Goal: Task Accomplishment & Management: Complete application form

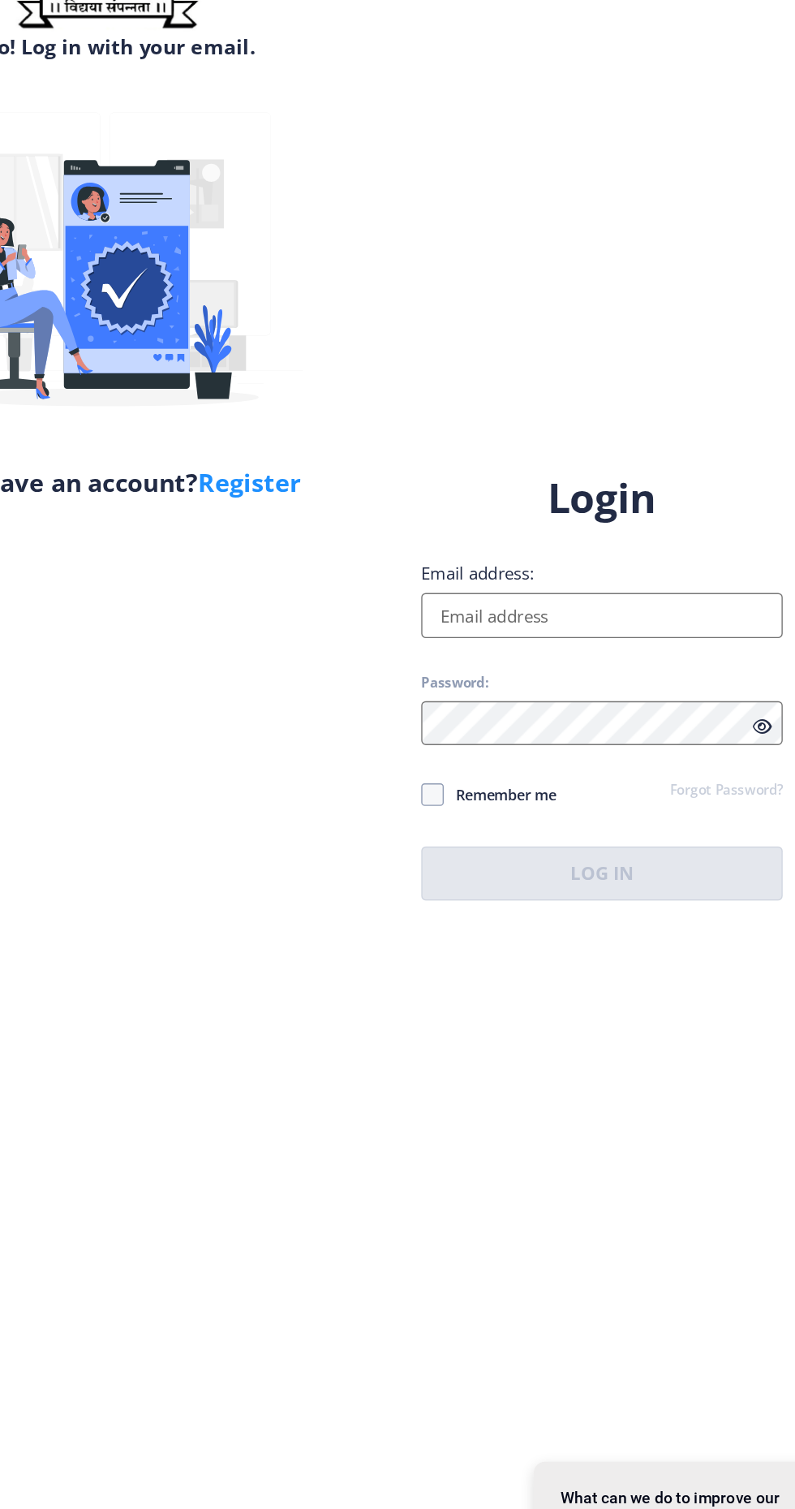
scroll to position [1, 0]
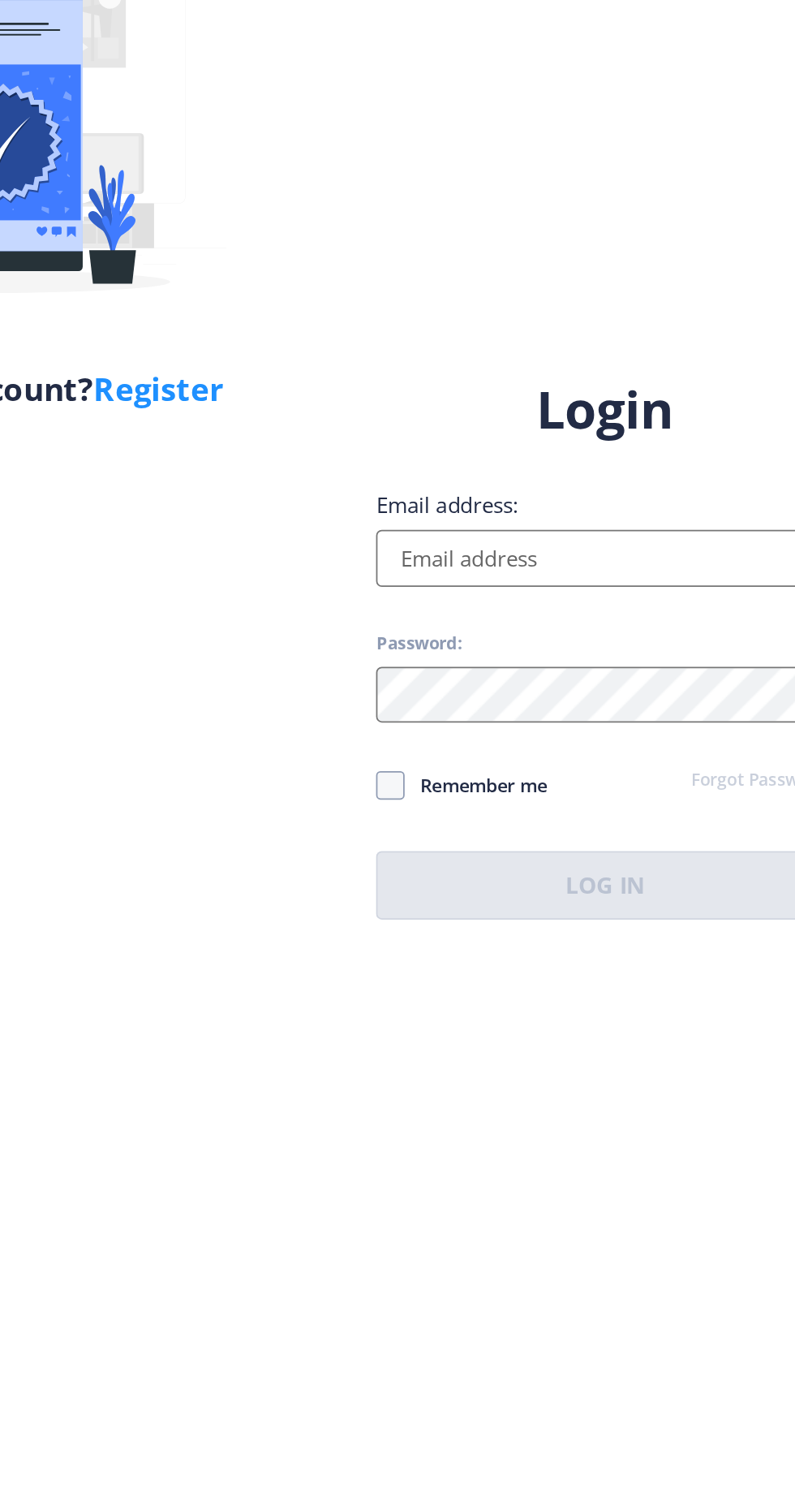
click at [541, 707] on input "Email address:" at bounding box center [576, 690] width 260 height 32
type input "[EMAIL_ADDRESS][DOMAIN_NAME]"
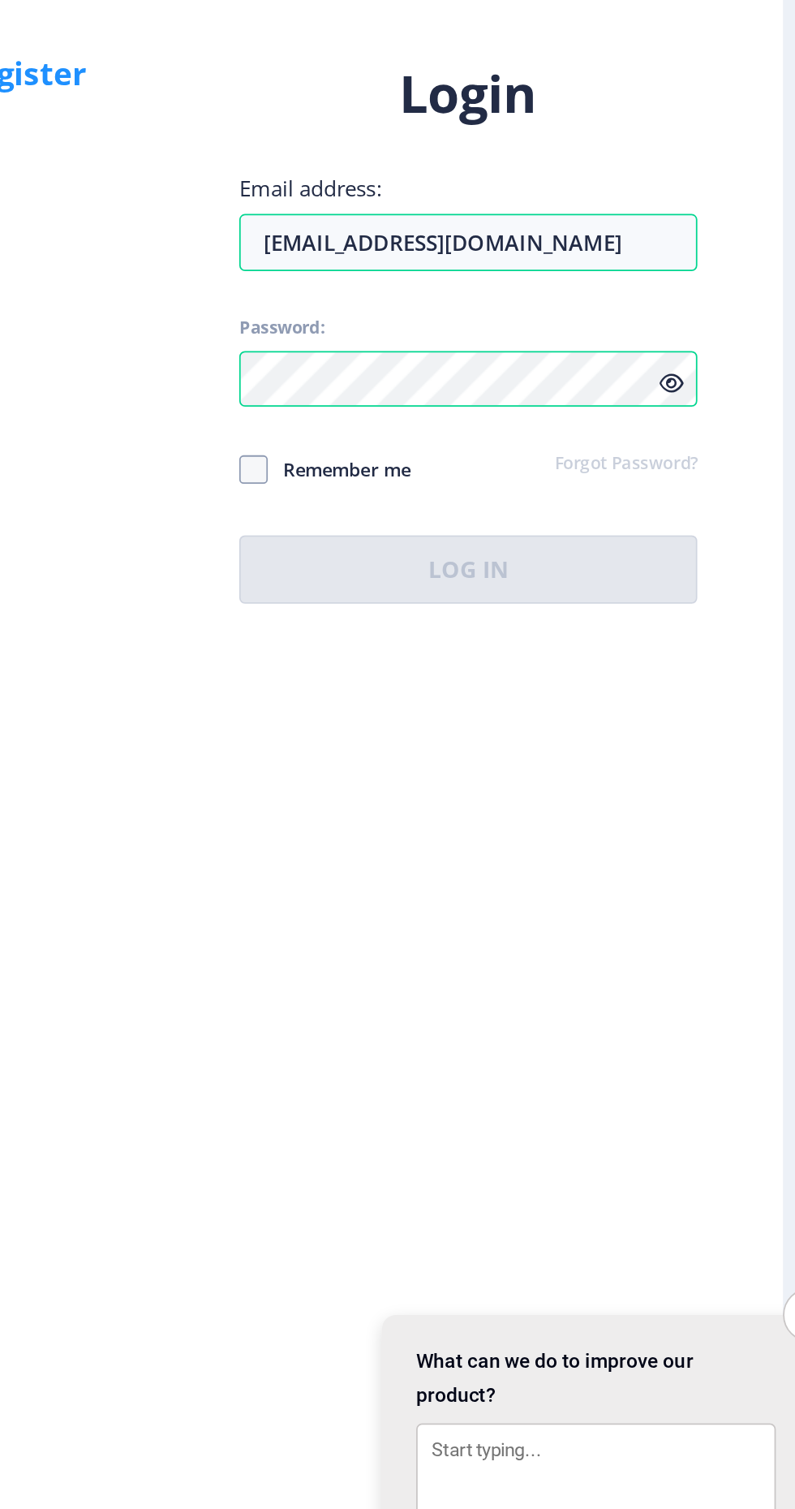
click at [450, 867] on div "Login Email address: chavan.dayanand1@gmail.com Password: Remember me Forgot Pa…" at bounding box center [576, 741] width 260 height 309
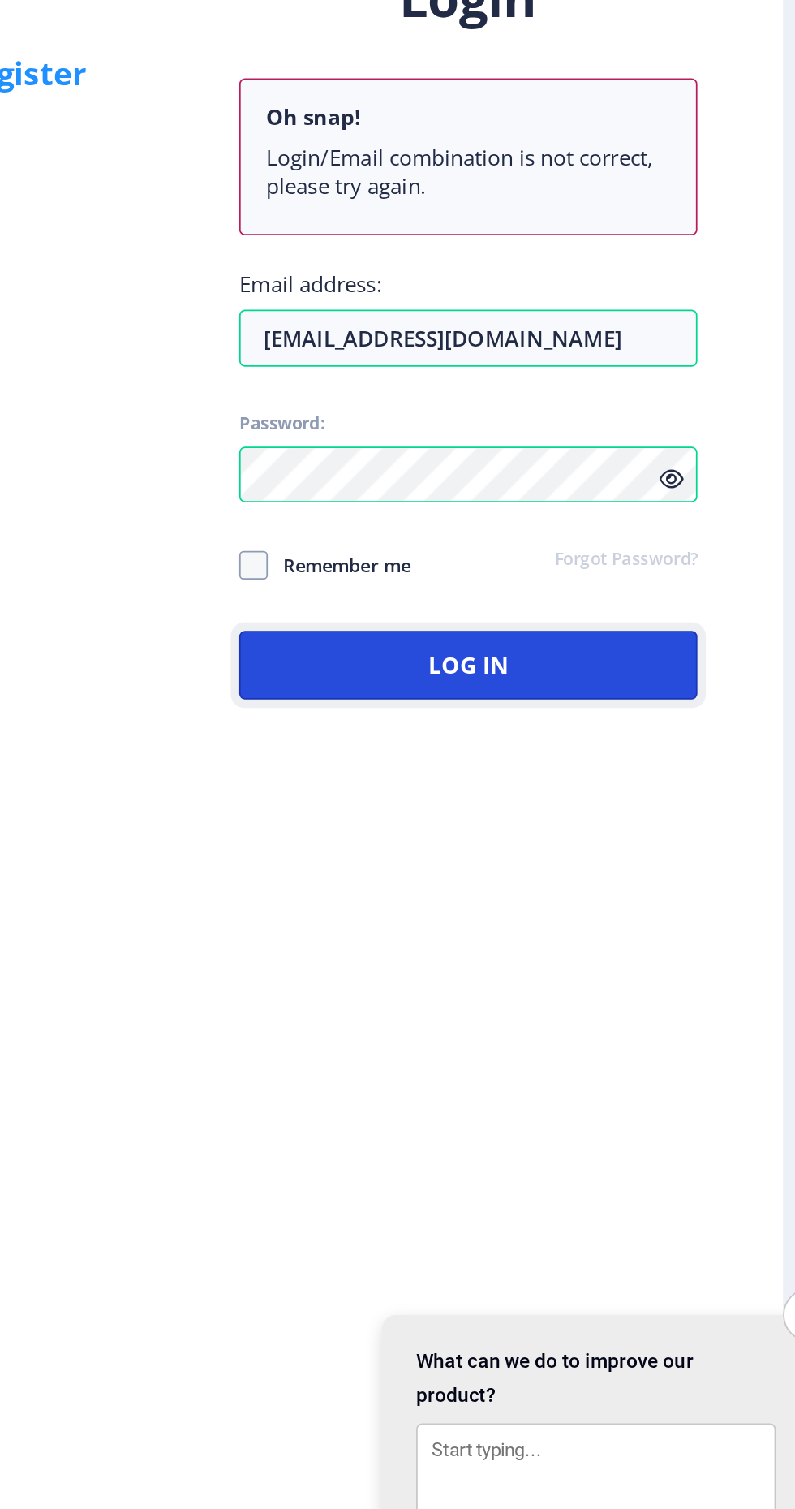
click at [633, 950] on button "Log In" at bounding box center [576, 930] width 260 height 39
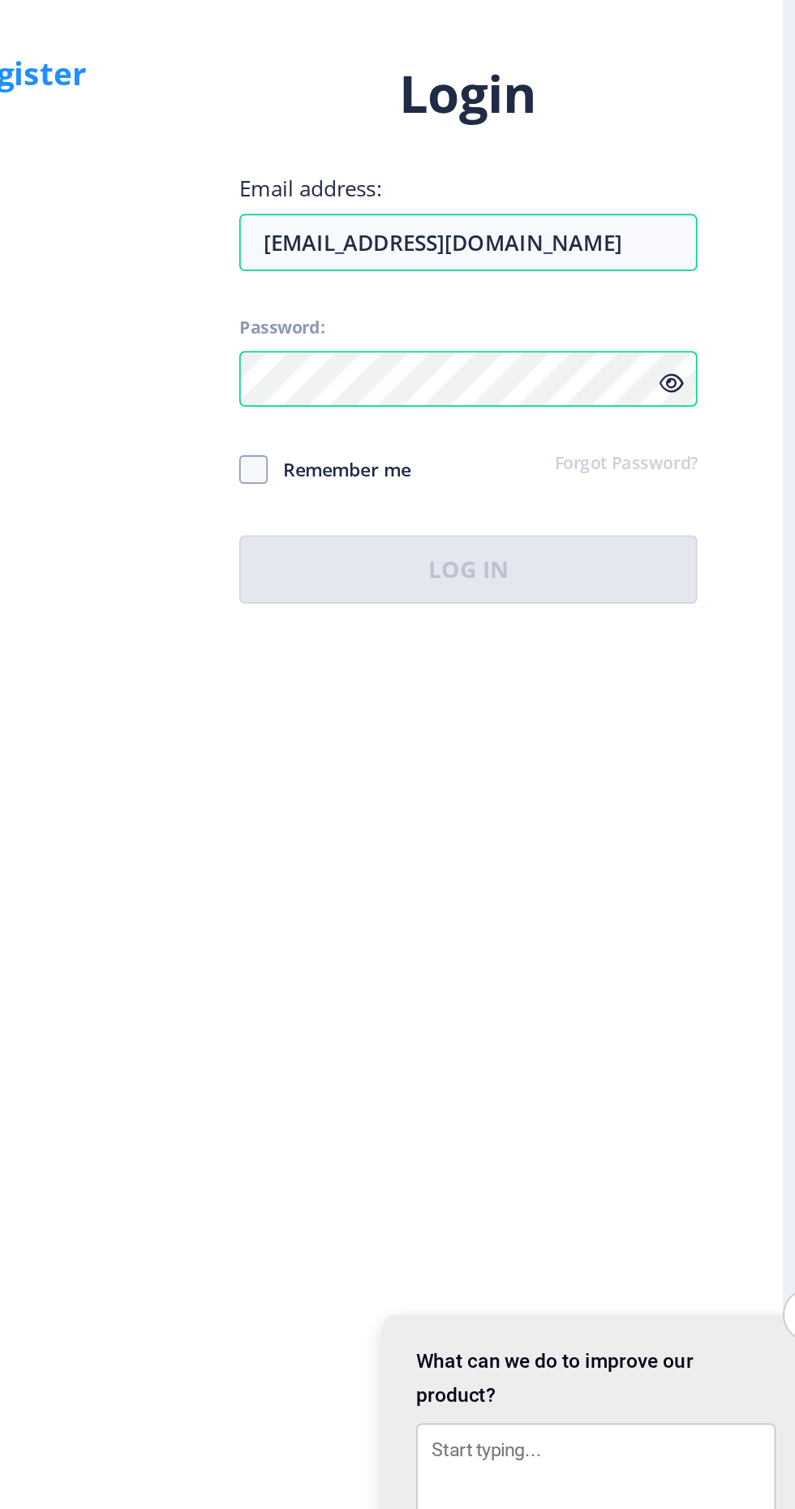
click at [696, 824] on div "Login Email address: chavan.dayanand1@gmail.com Password: Remember me Forgot Pa…" at bounding box center [576, 741] width 260 height 309
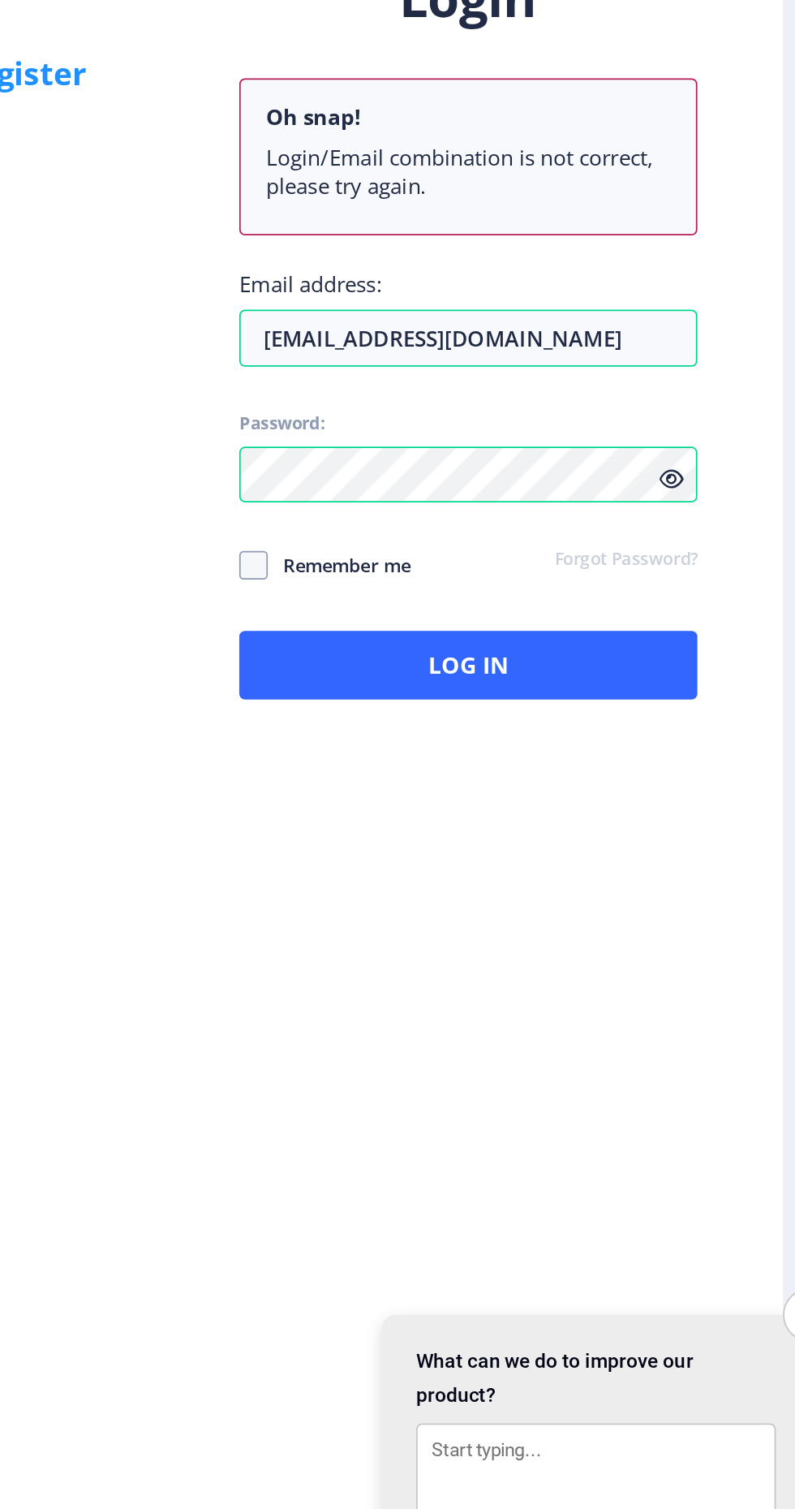
click at [695, 831] on icon at bounding box center [692, 825] width 14 height 12
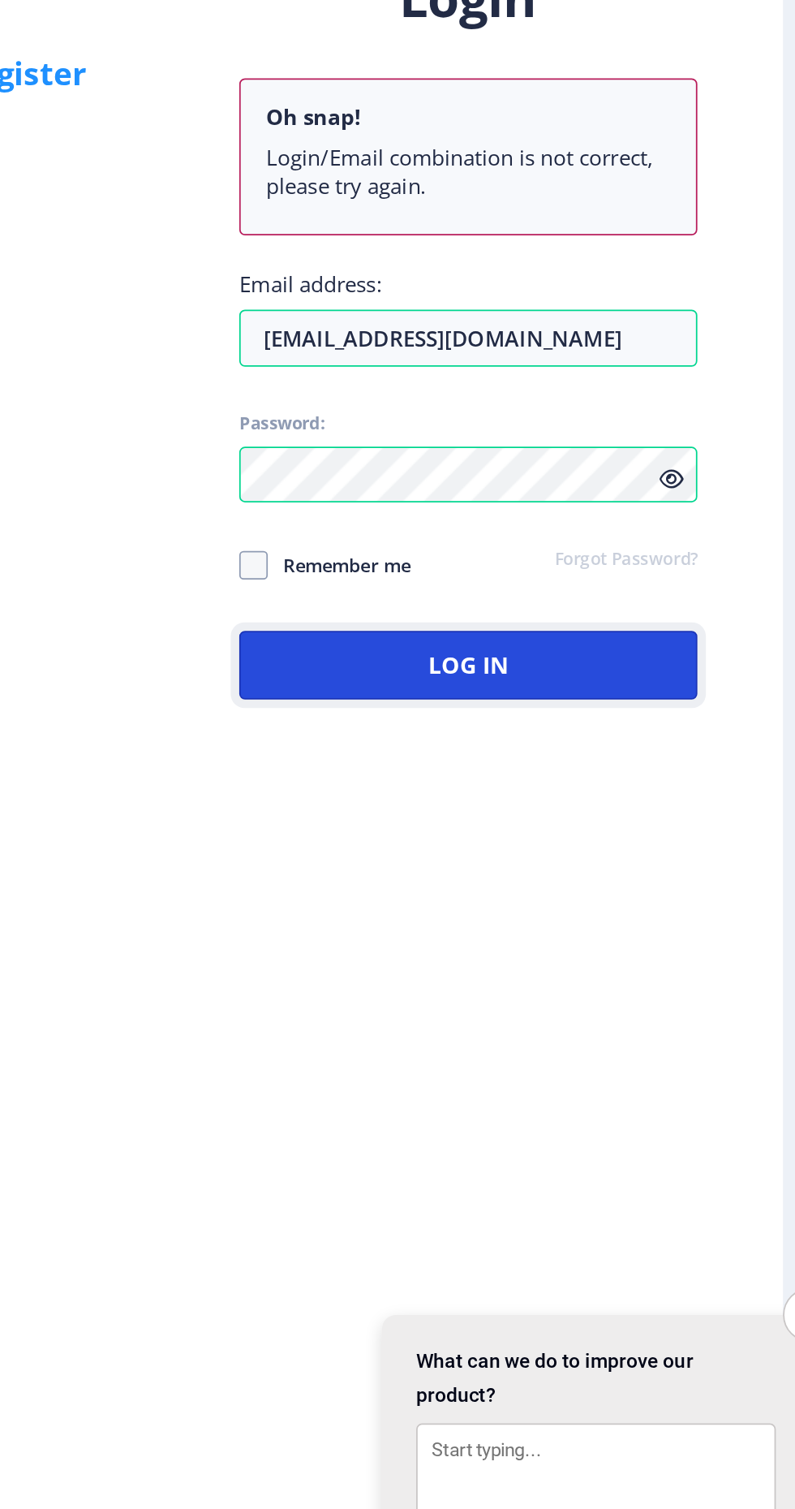
click at [621, 950] on button "Log In" at bounding box center [576, 930] width 260 height 39
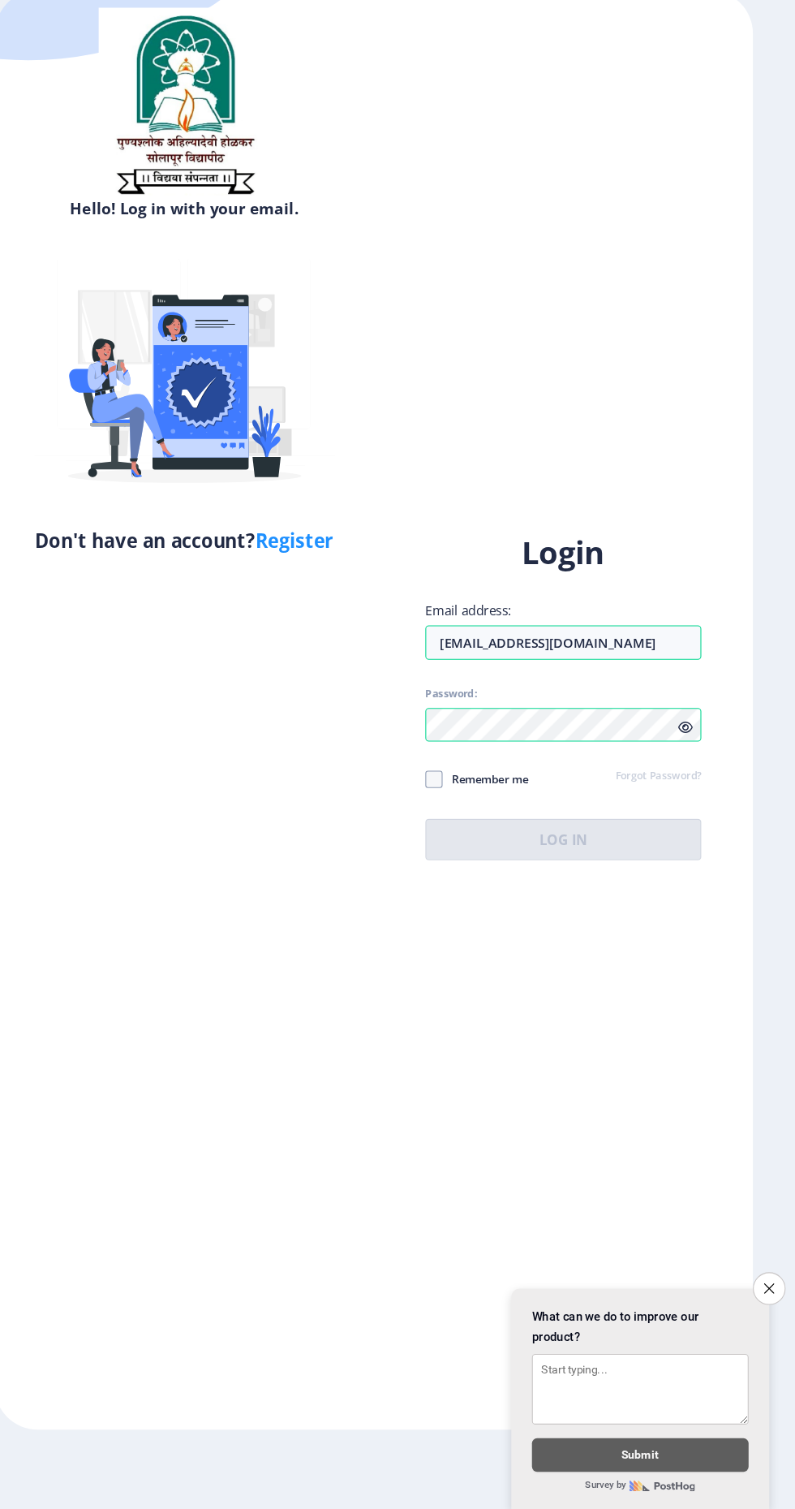
click at [453, 828] on span at bounding box center [454, 820] width 16 height 16
click at [447, 820] on input "Remember me" at bounding box center [446, 820] width 1 height 1
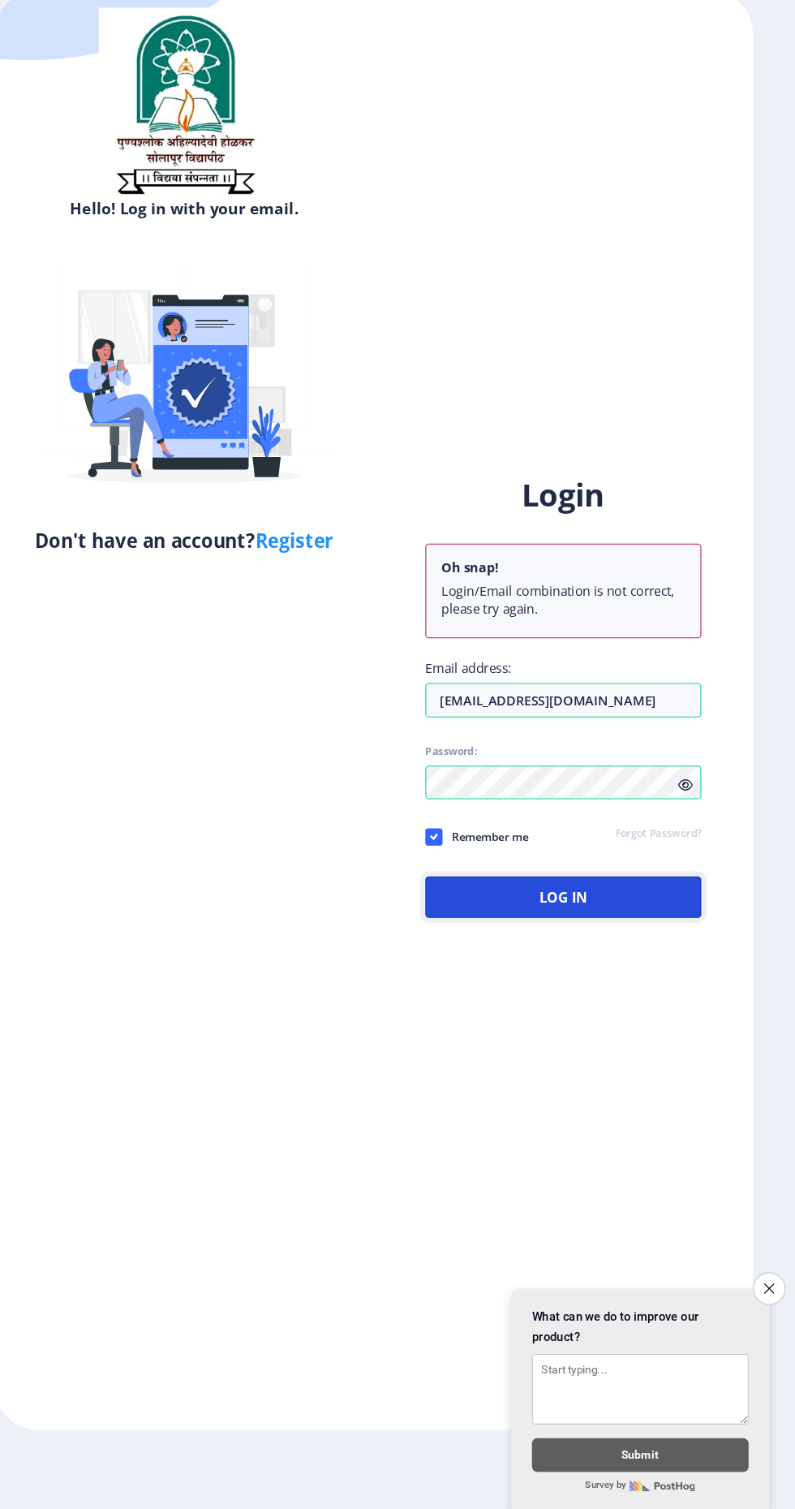
click at [614, 950] on button "Log In" at bounding box center [576, 930] width 260 height 39
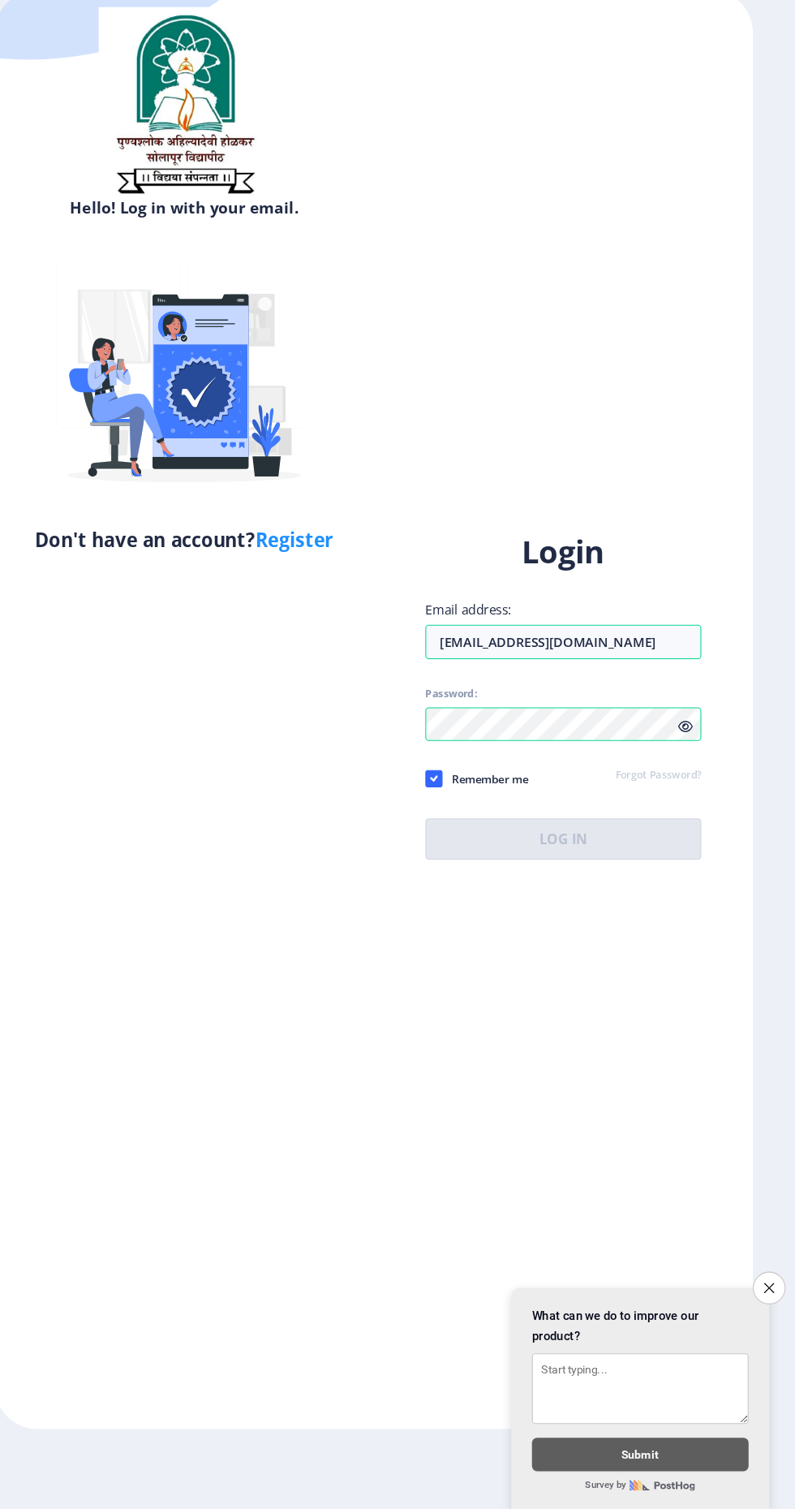
scroll to position [0, 0]
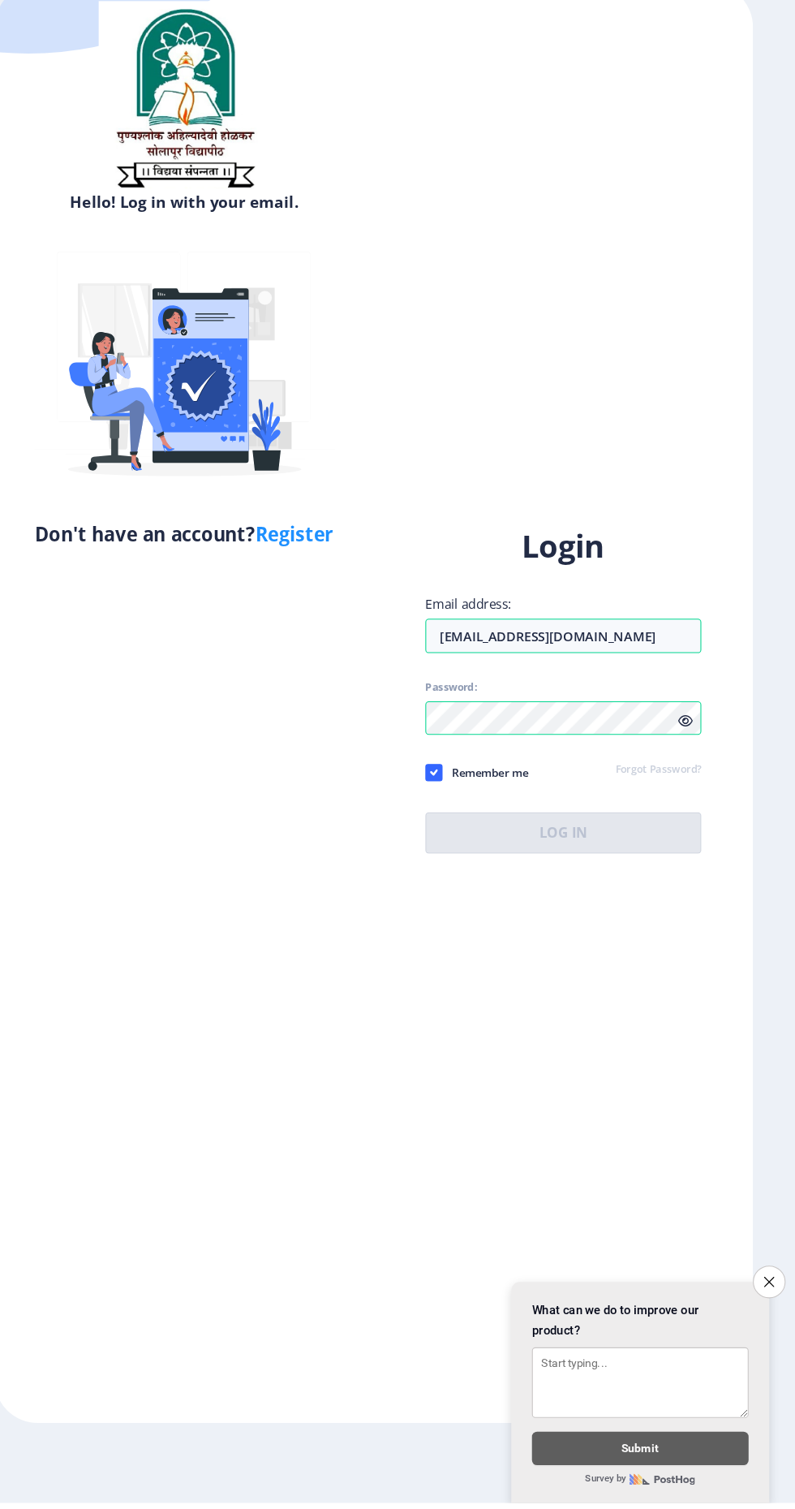
click at [770, 1305] on icon "Close survey" at bounding box center [771, 1300] width 10 height 10
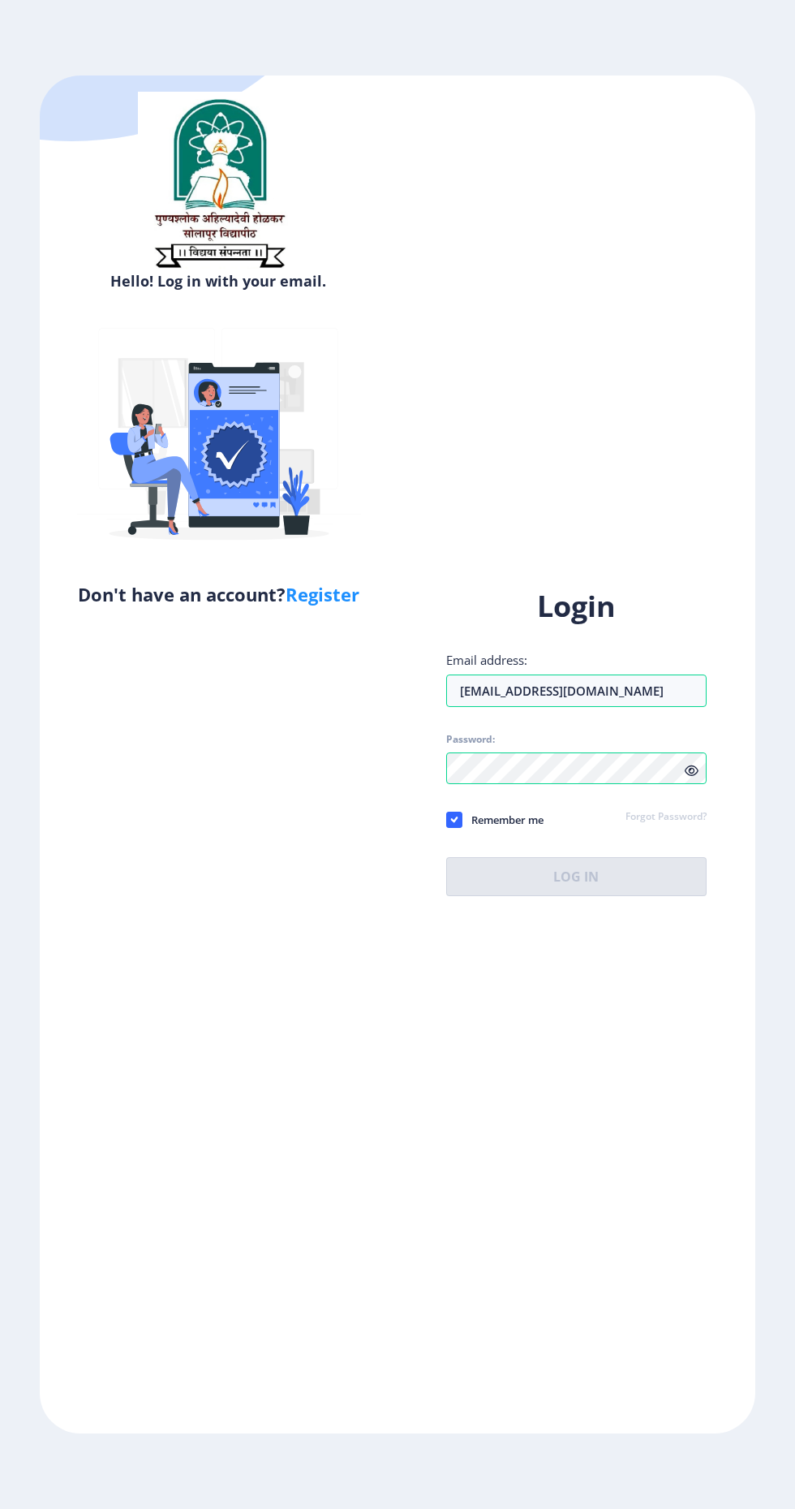
click at [454, 828] on icon at bounding box center [454, 820] width 7 height 16
click at [447, 820] on input "Remember me" at bounding box center [446, 820] width 1 height 1
checkbox input "false"
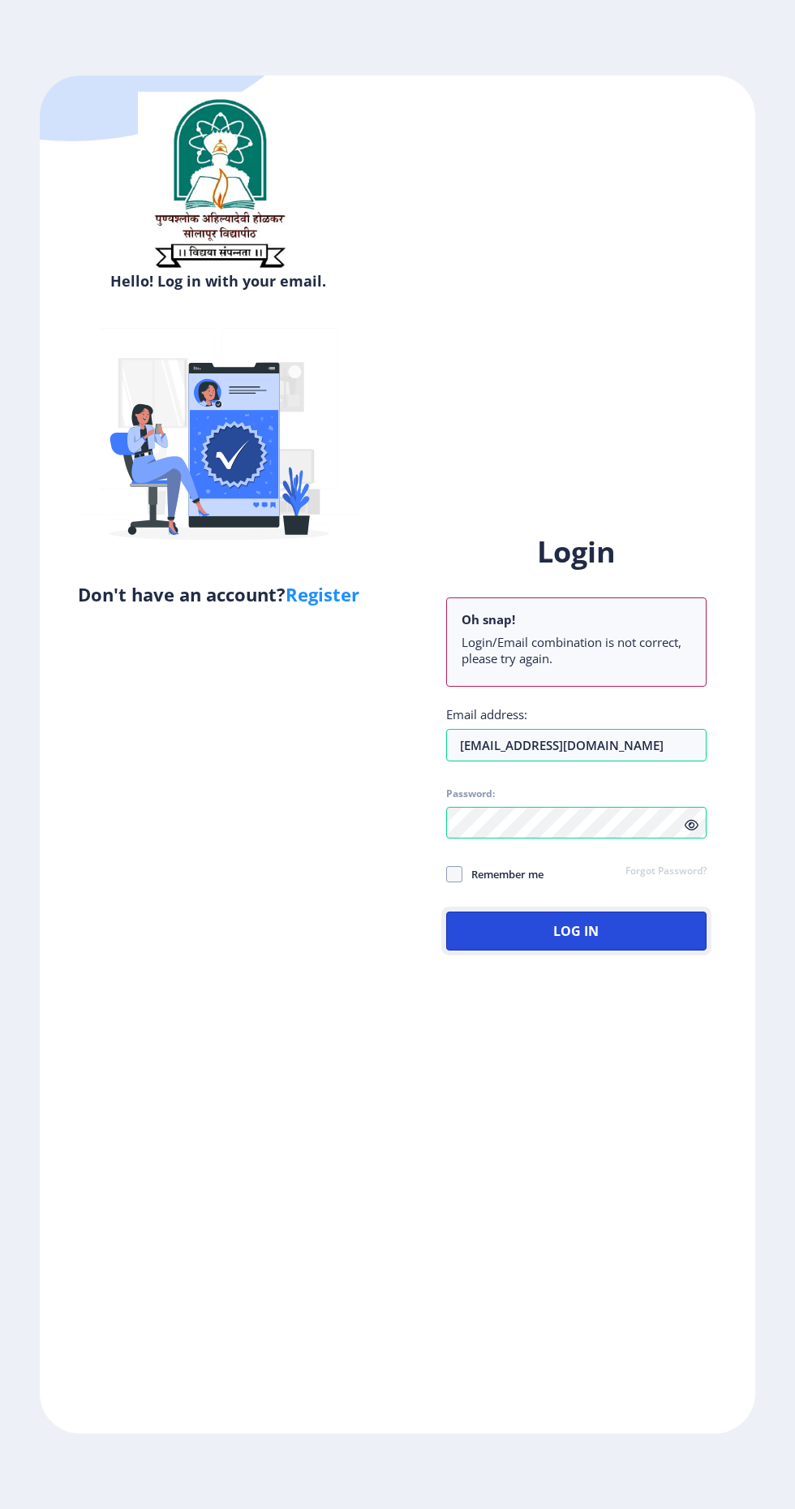
click at [612, 950] on button "Log In" at bounding box center [576, 930] width 260 height 39
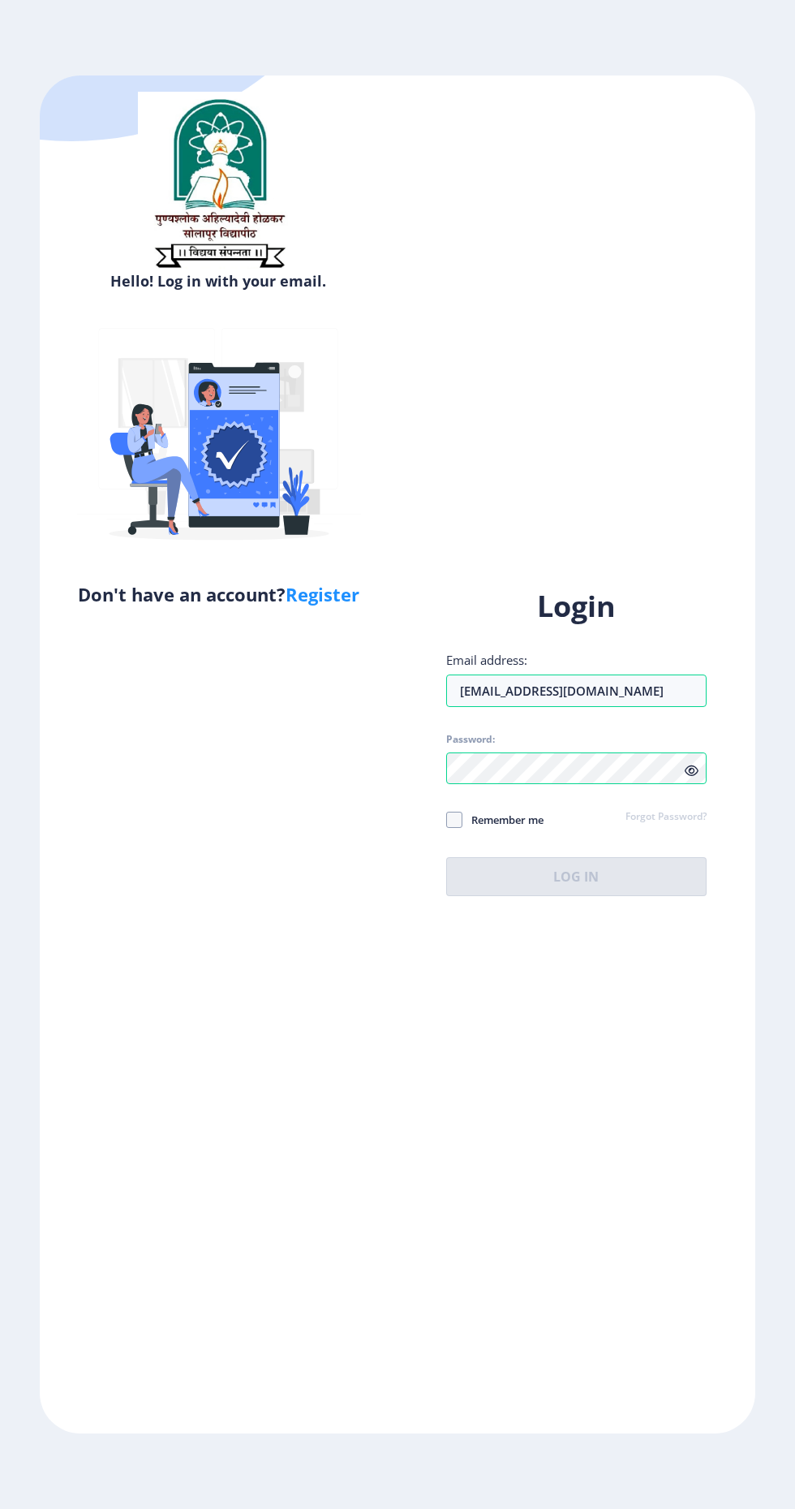
click at [691, 777] on icon at bounding box center [692, 770] width 14 height 12
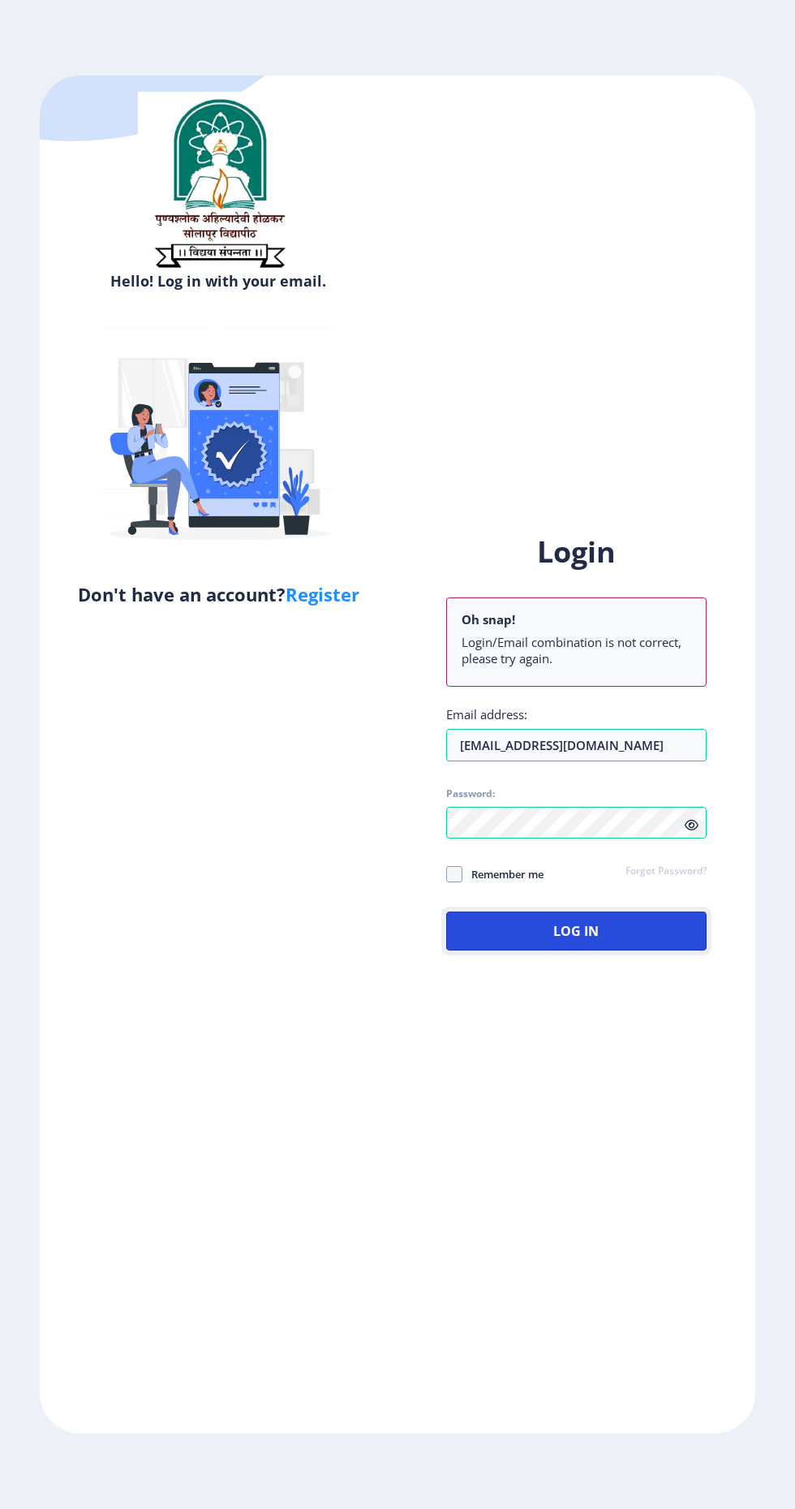
click at [612, 950] on button "Log In" at bounding box center [576, 930] width 260 height 39
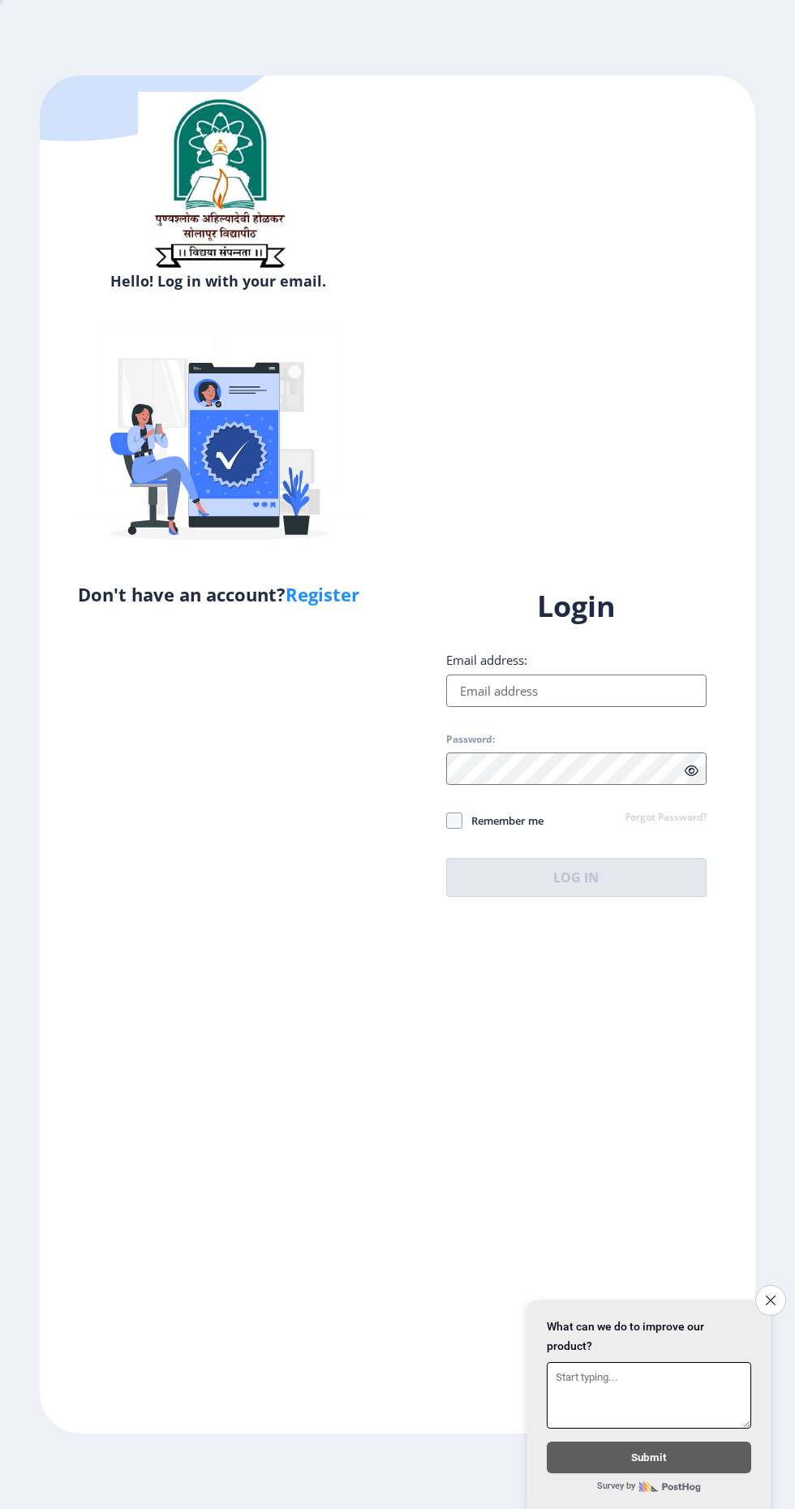
click at [770, 1296] on icon "Close survey" at bounding box center [771, 1300] width 10 height 10
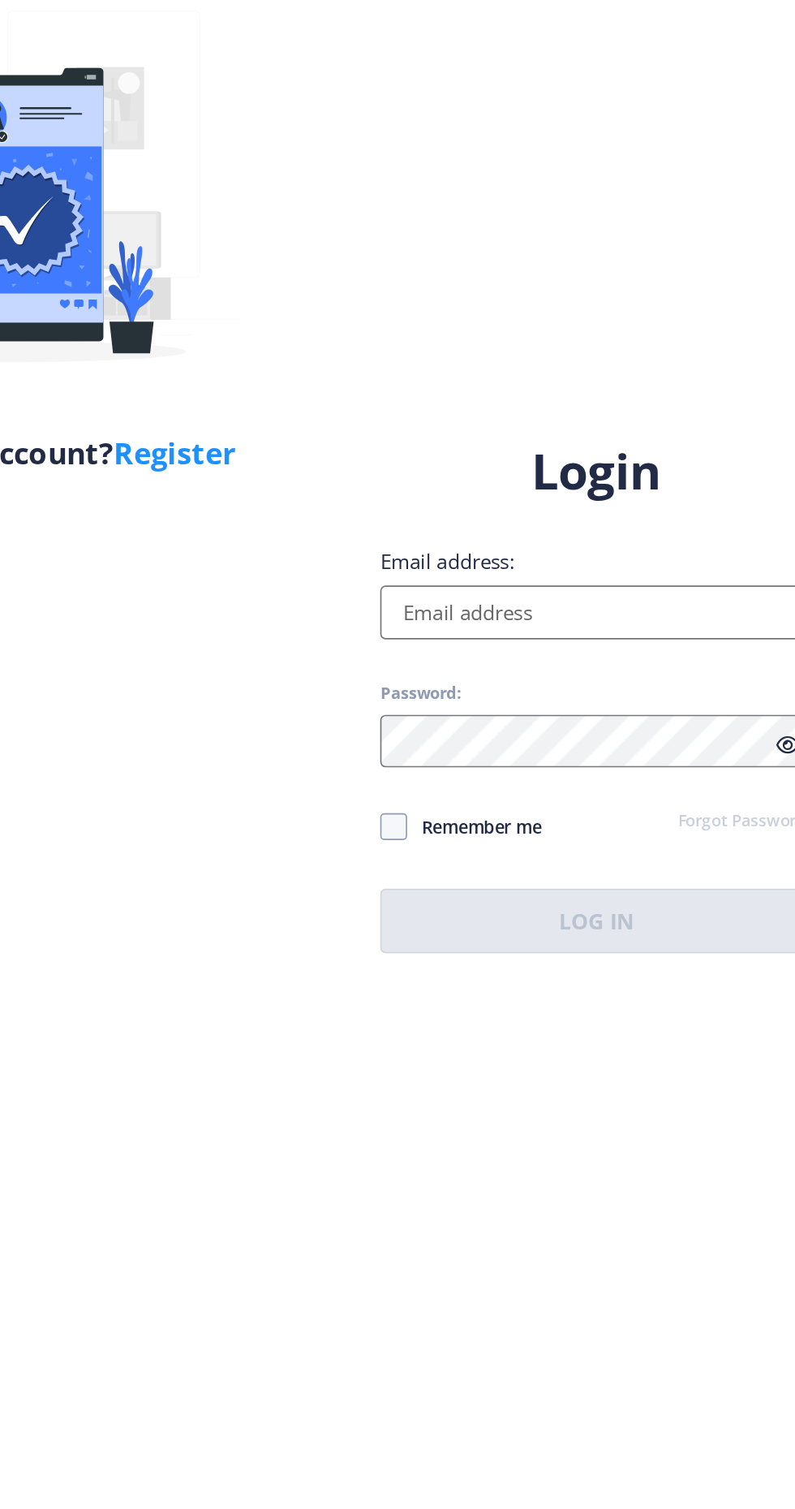
scroll to position [3, 0]
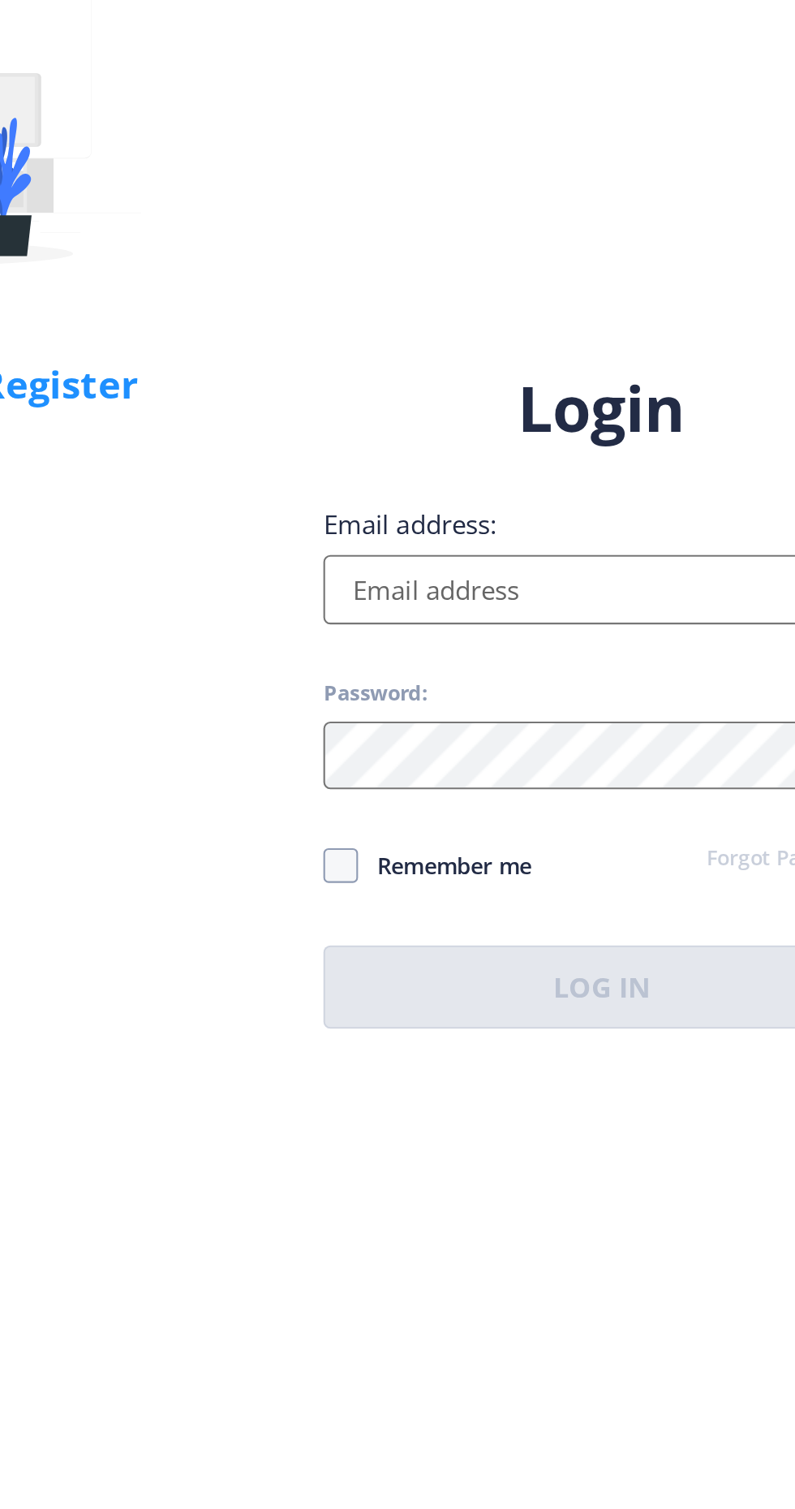
click at [556, 707] on input "Email address:" at bounding box center [576, 690] width 260 height 32
type input "[EMAIL_ADDRESS][DOMAIN_NAME]"
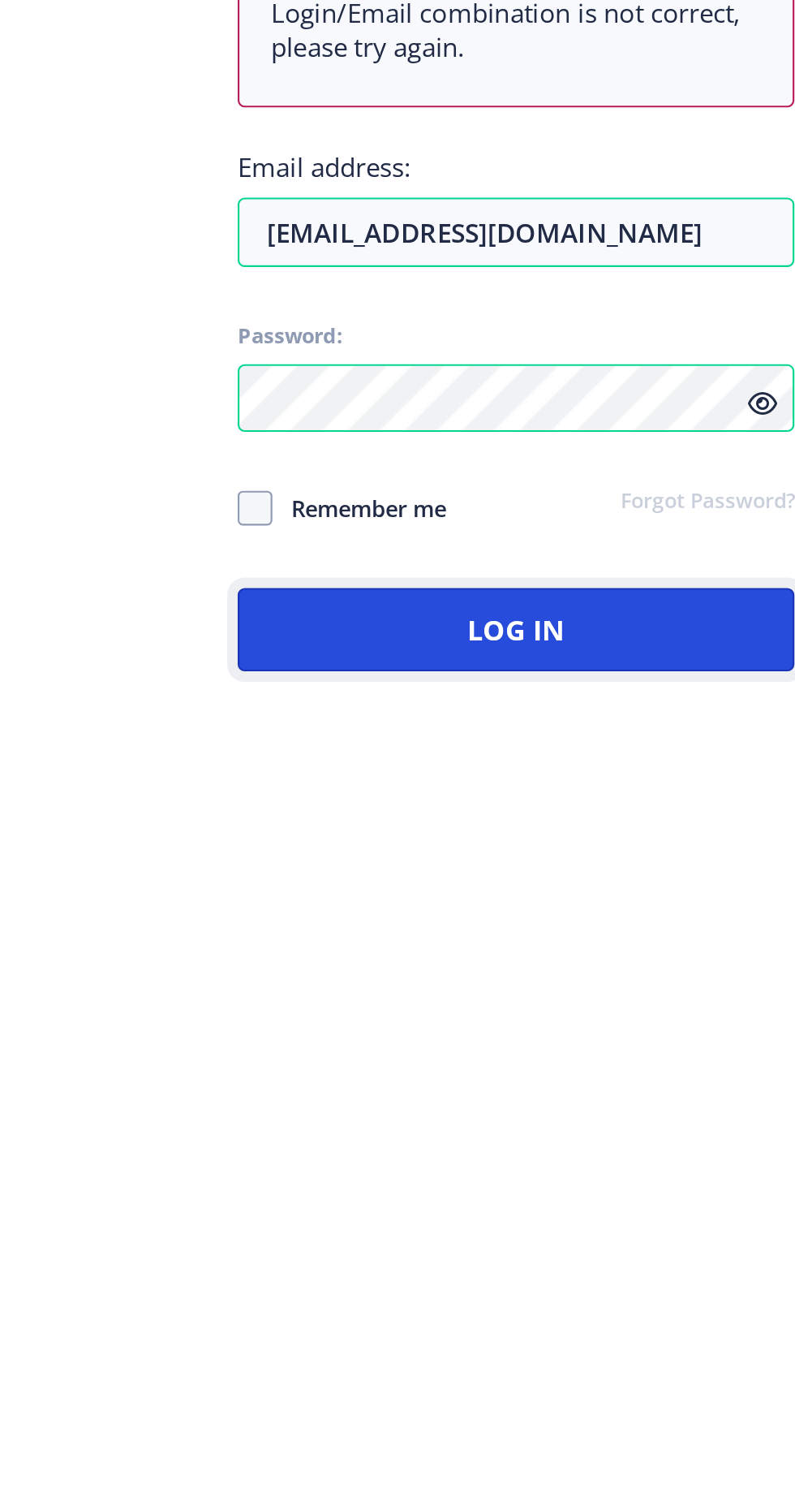
click at [610, 950] on button "Log In" at bounding box center [576, 930] width 260 height 39
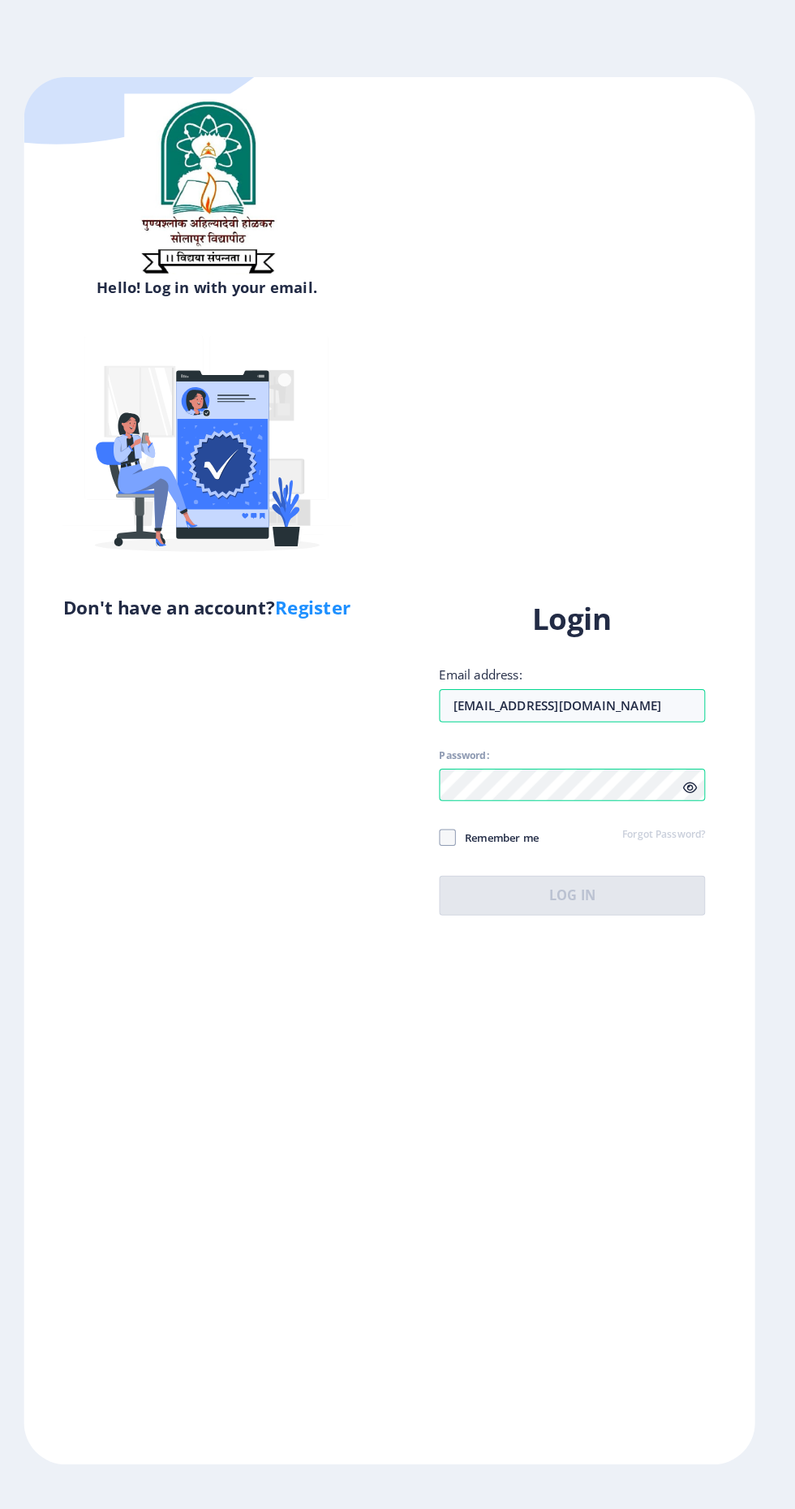
scroll to position [0, 0]
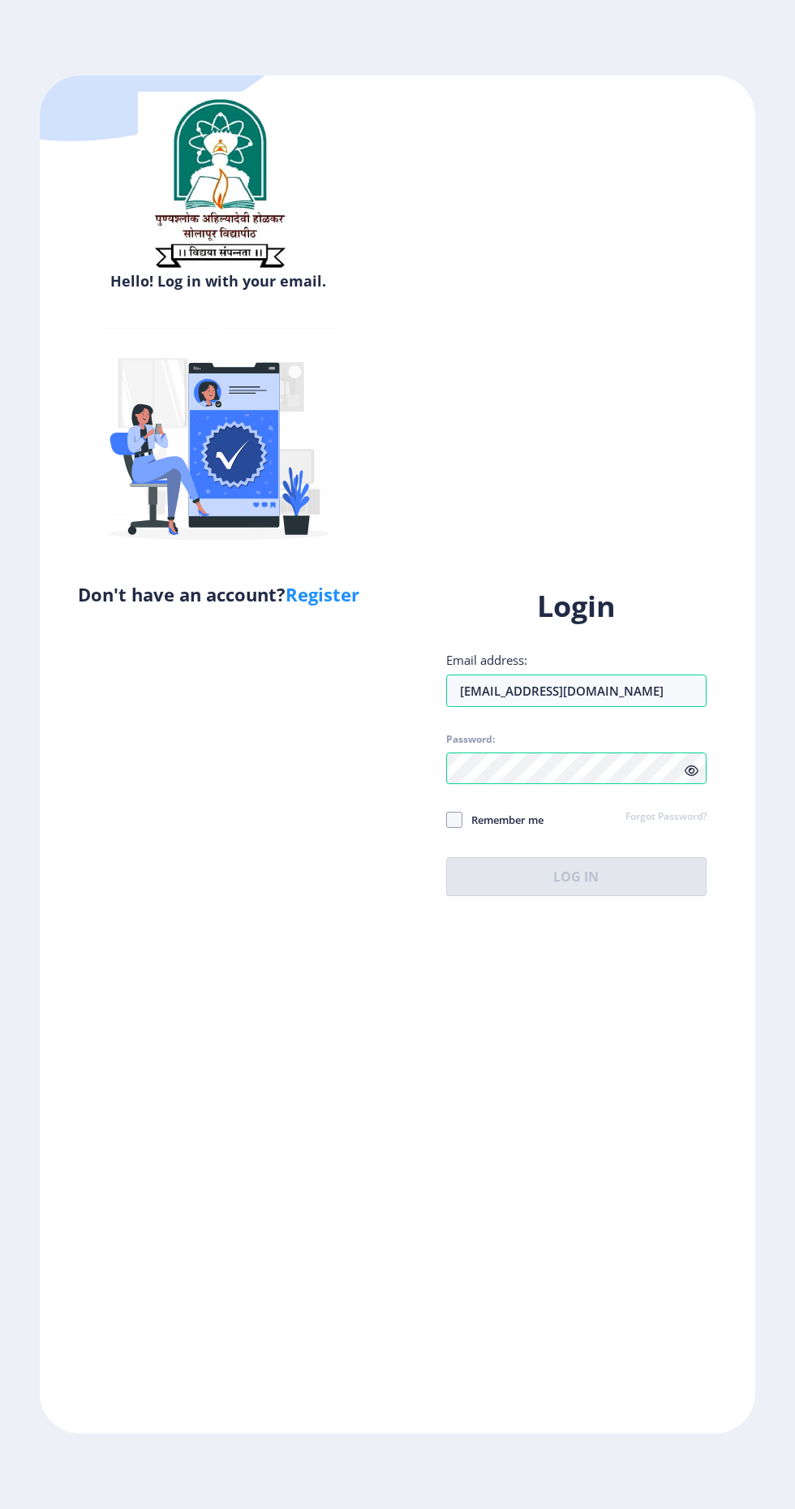
click at [558, 518] on div "Hello! Log in with your email. Don't have an account? Register Login Email addr…" at bounding box center [398, 754] width 716 height 1358
click at [595, 707] on input "Email address:" at bounding box center [576, 690] width 260 height 32
type input "[EMAIL_ADDRESS][DOMAIN_NAME]"
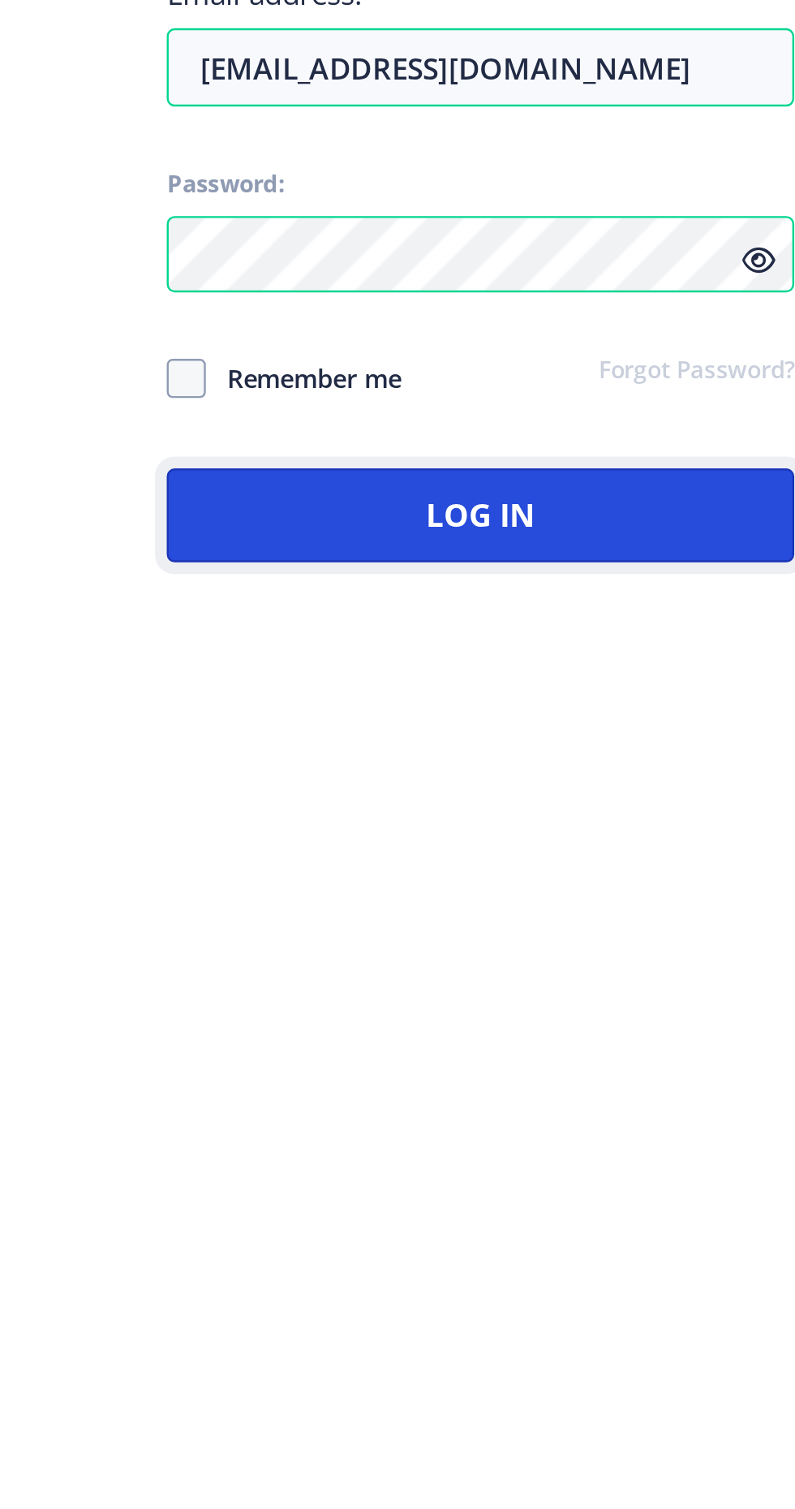
click at [620, 950] on button "Log In" at bounding box center [576, 930] width 260 height 39
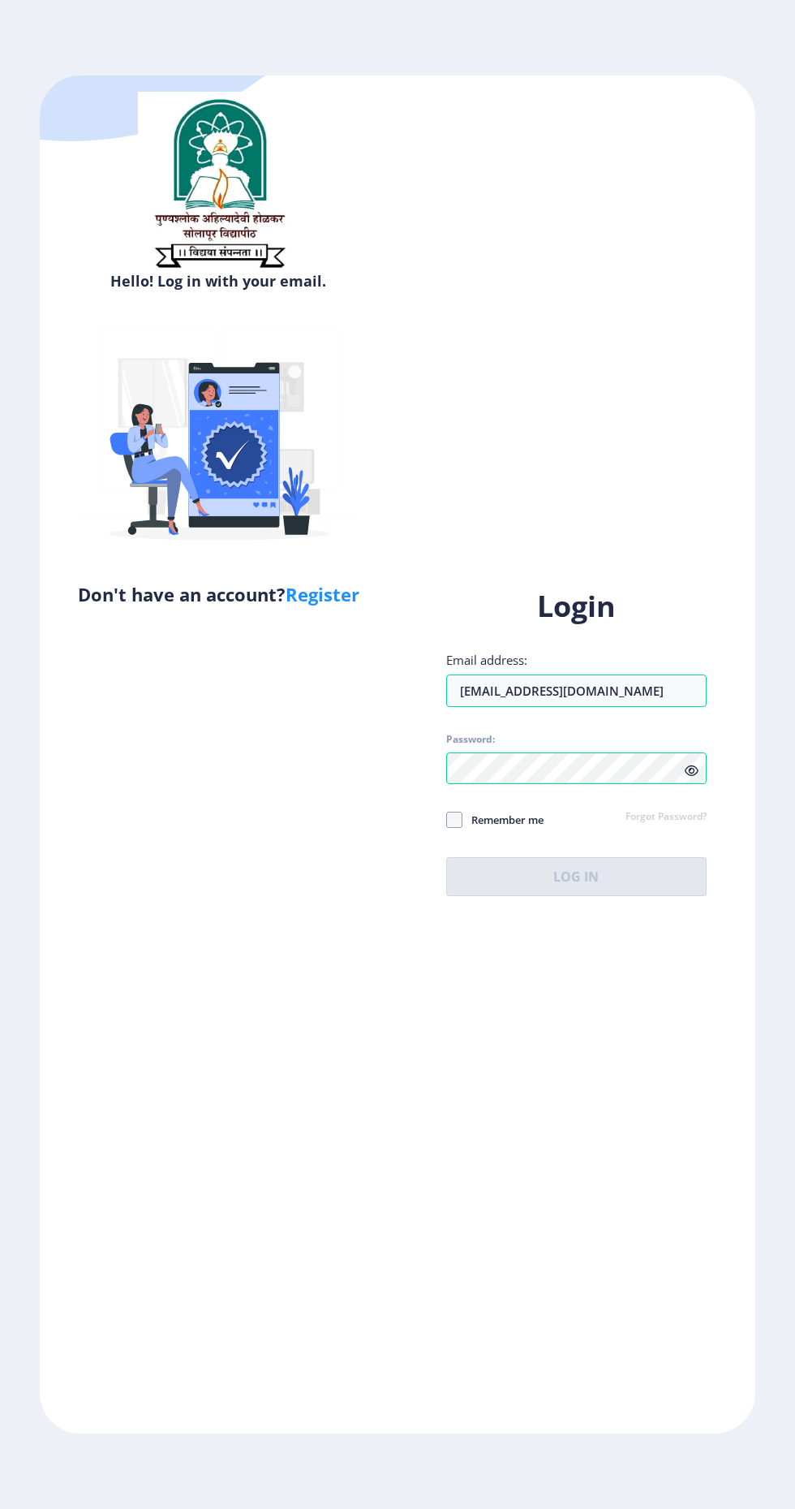
click at [691, 777] on icon at bounding box center [692, 770] width 14 height 12
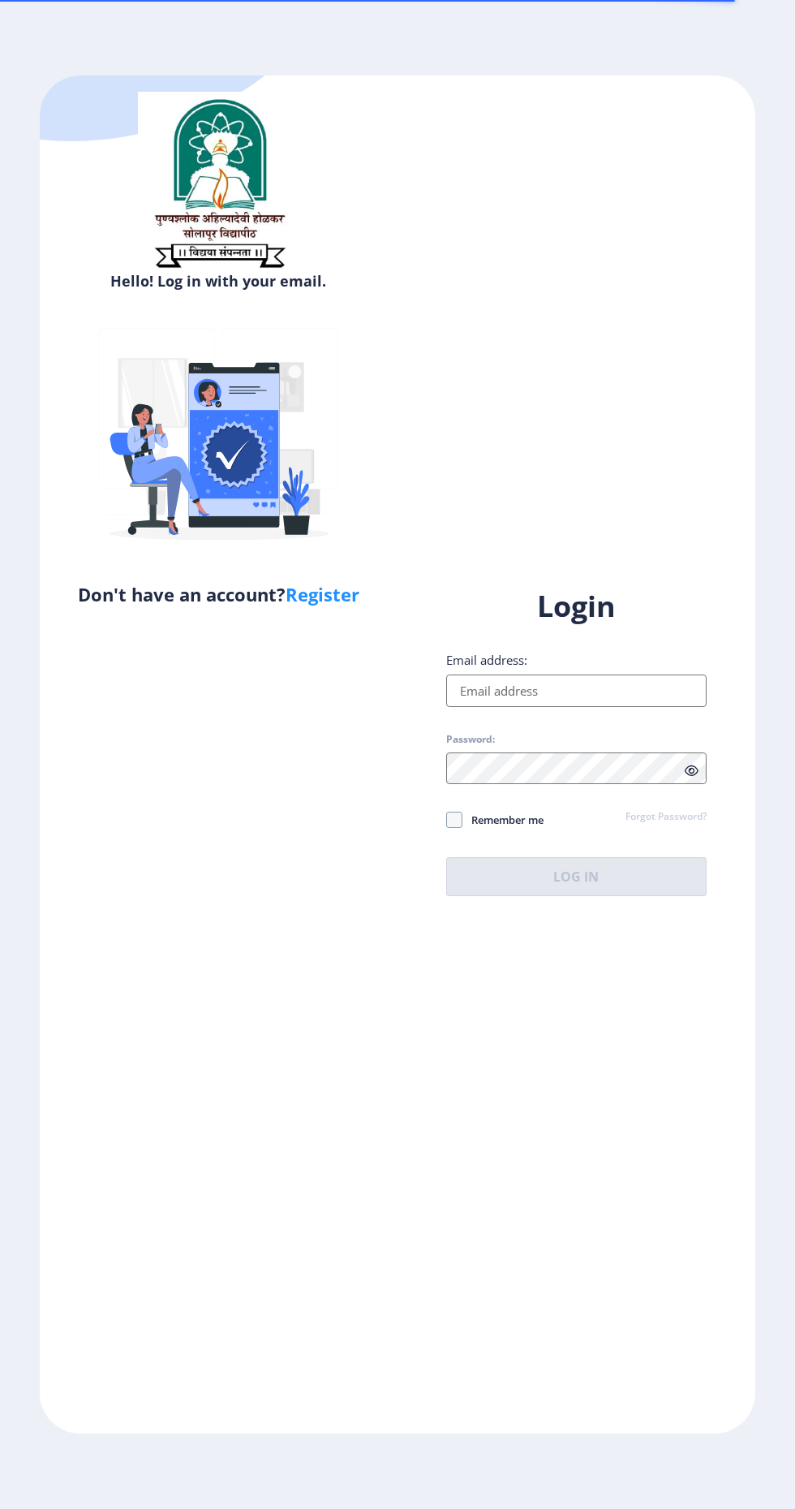
click at [622, 707] on input "Email address:" at bounding box center [576, 690] width 260 height 32
type input "[EMAIL_ADDRESS][DOMAIN_NAME]"
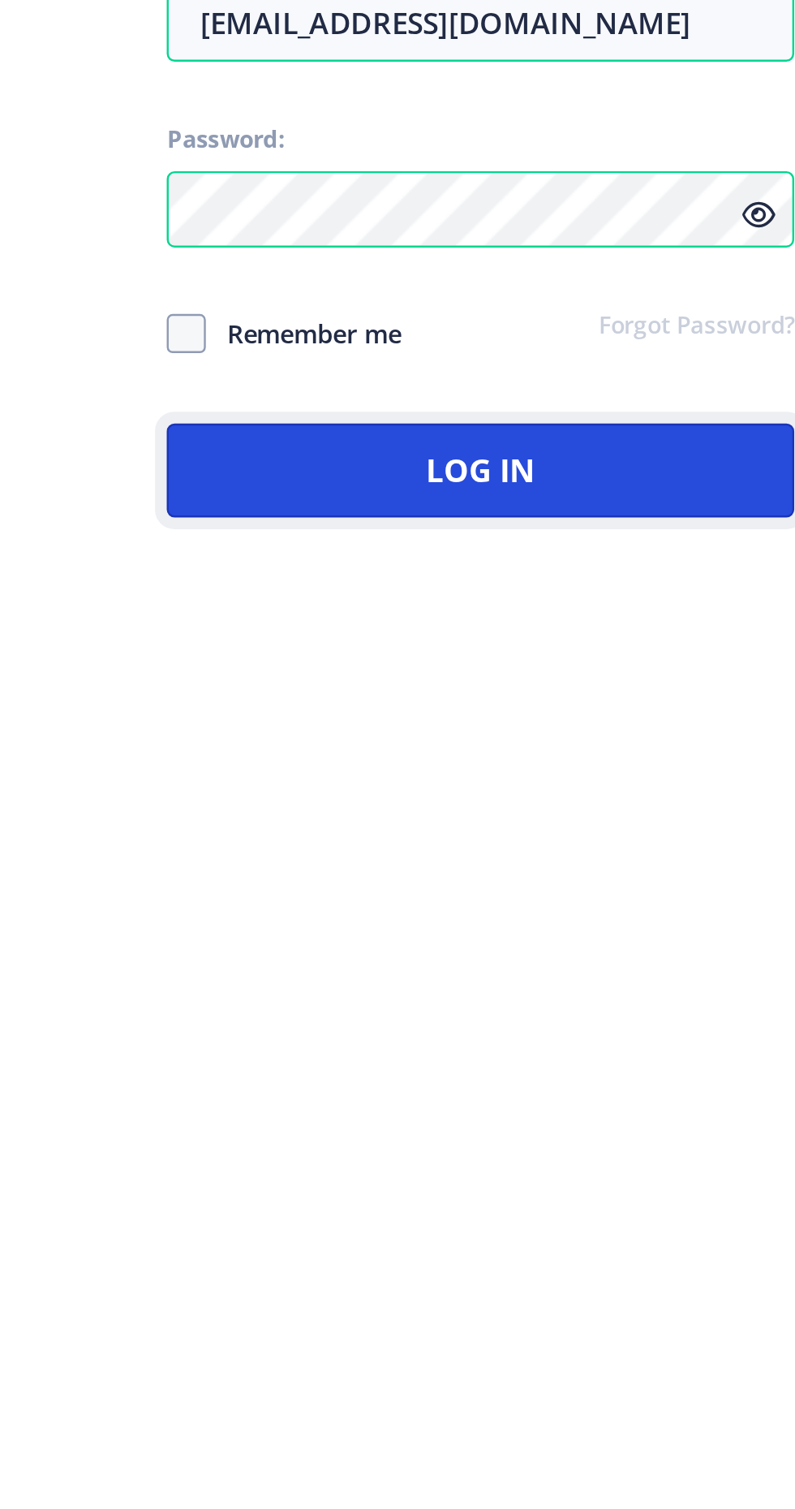
click at [622, 950] on button "Log In" at bounding box center [576, 930] width 260 height 39
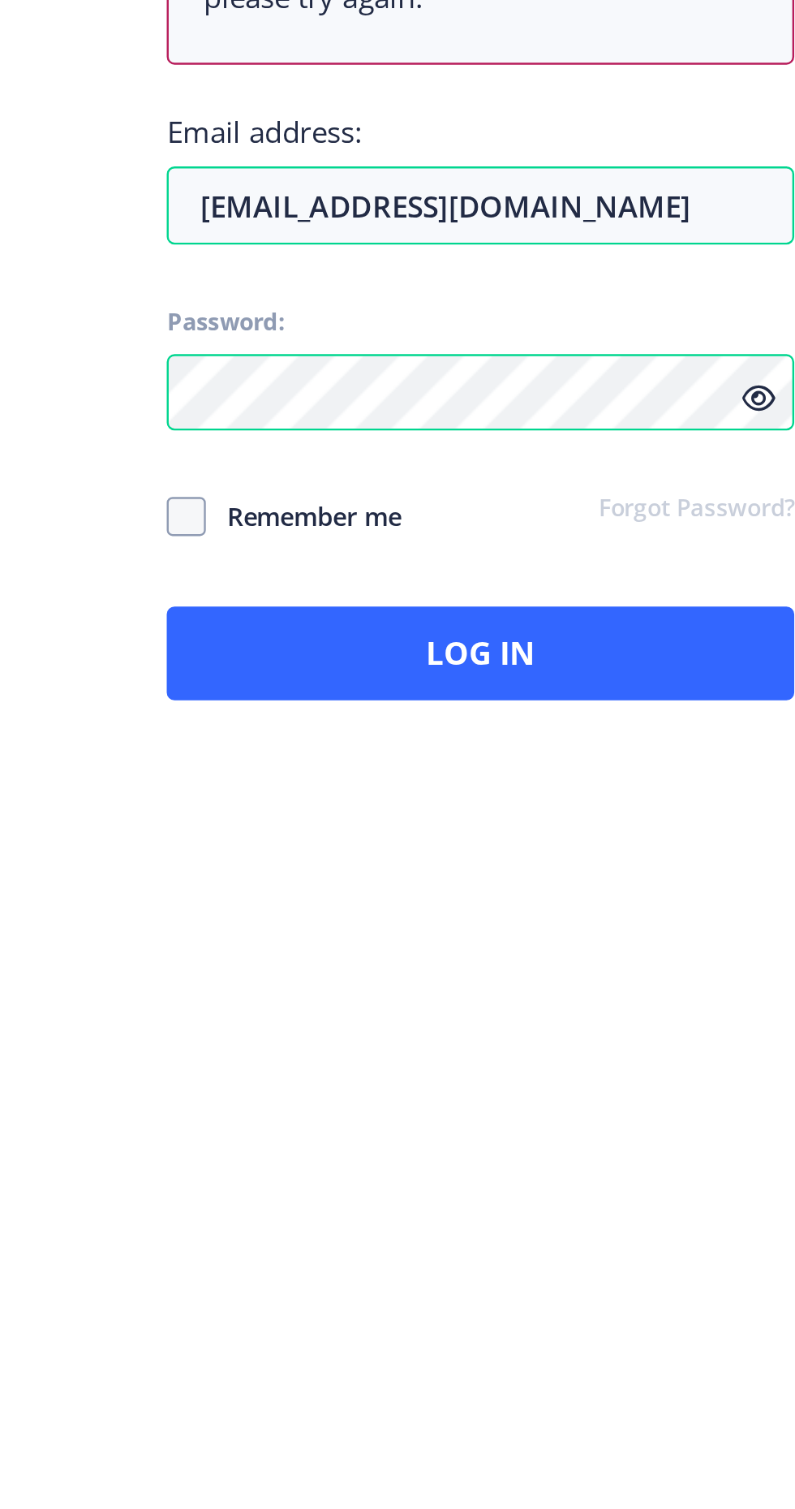
click at [686, 833] on span at bounding box center [692, 824] width 14 height 16
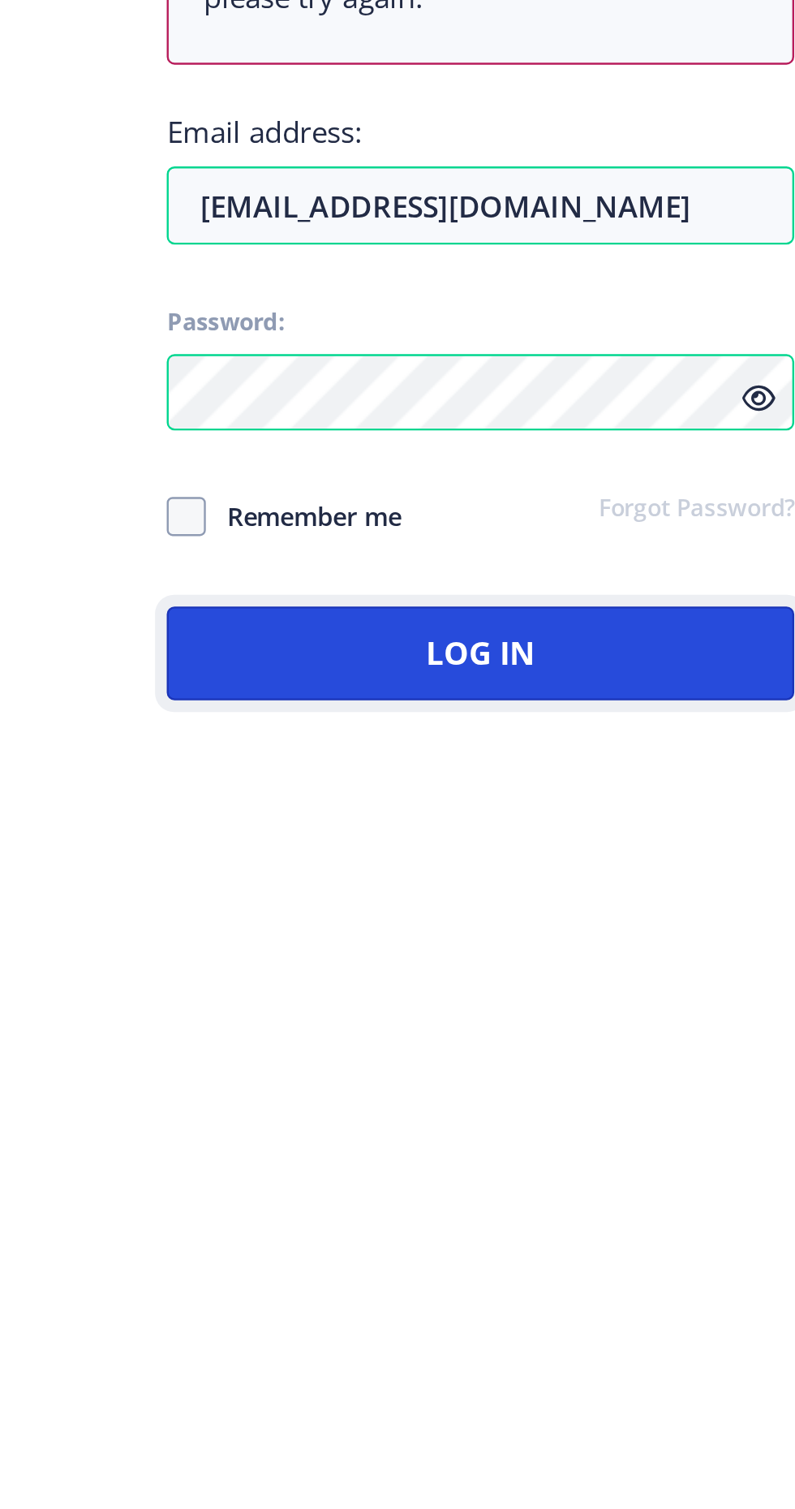
click at [616, 950] on button "Log In" at bounding box center [576, 930] width 260 height 39
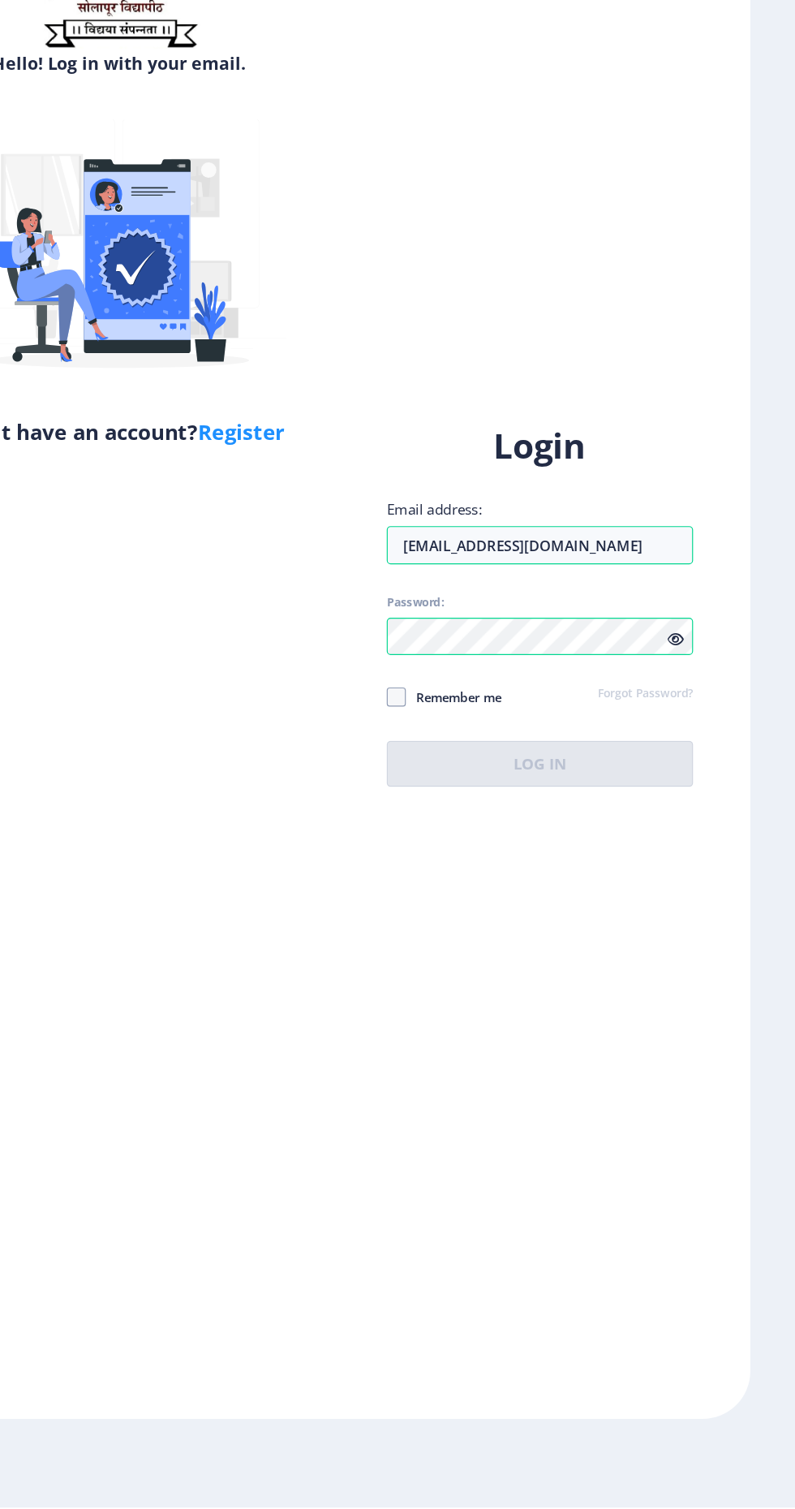
scroll to position [28, 0]
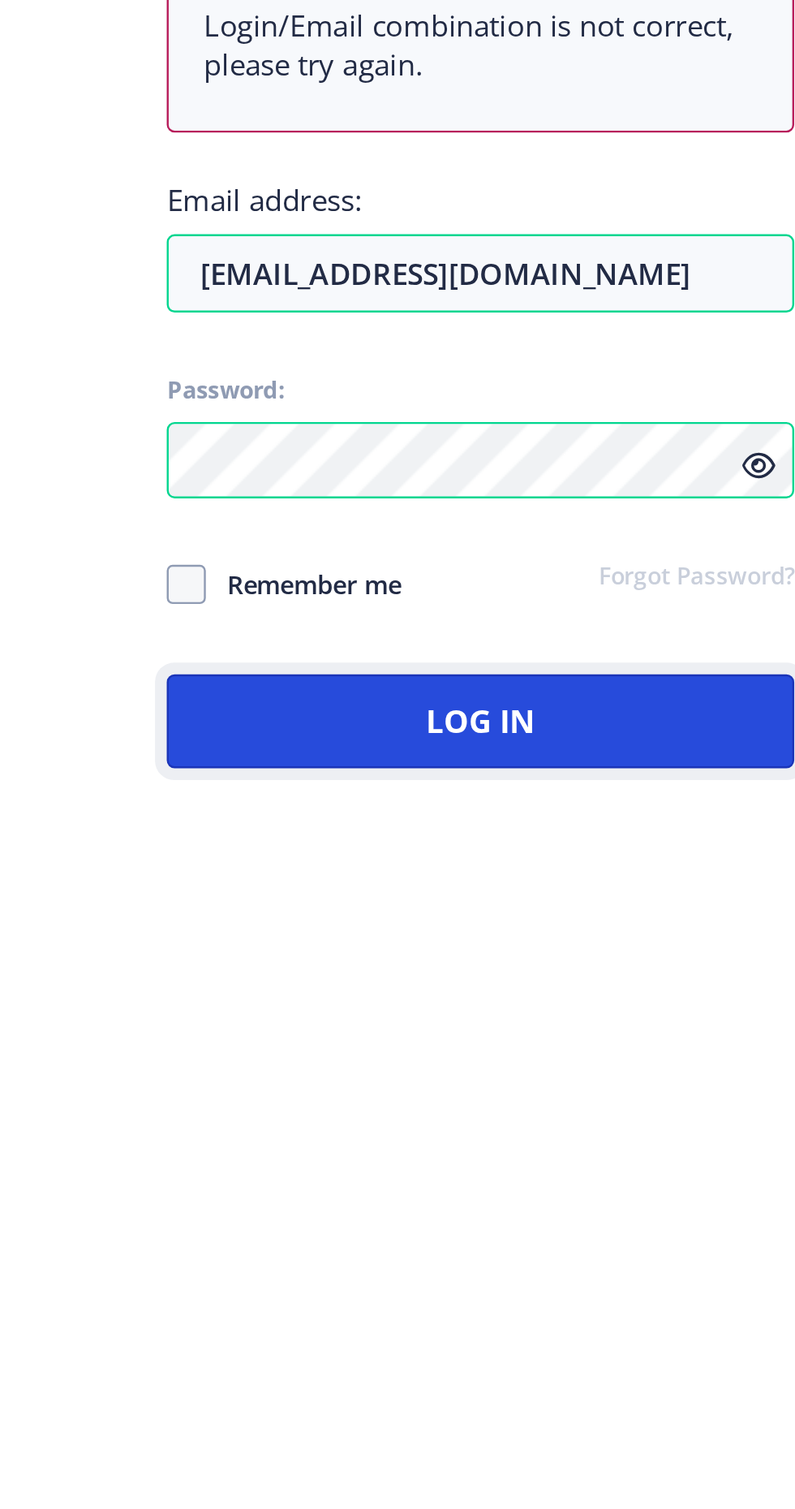
click at [637, 940] on button "Log In" at bounding box center [576, 930] width 260 height 39
